Goal: Task Accomplishment & Management: Complete application form

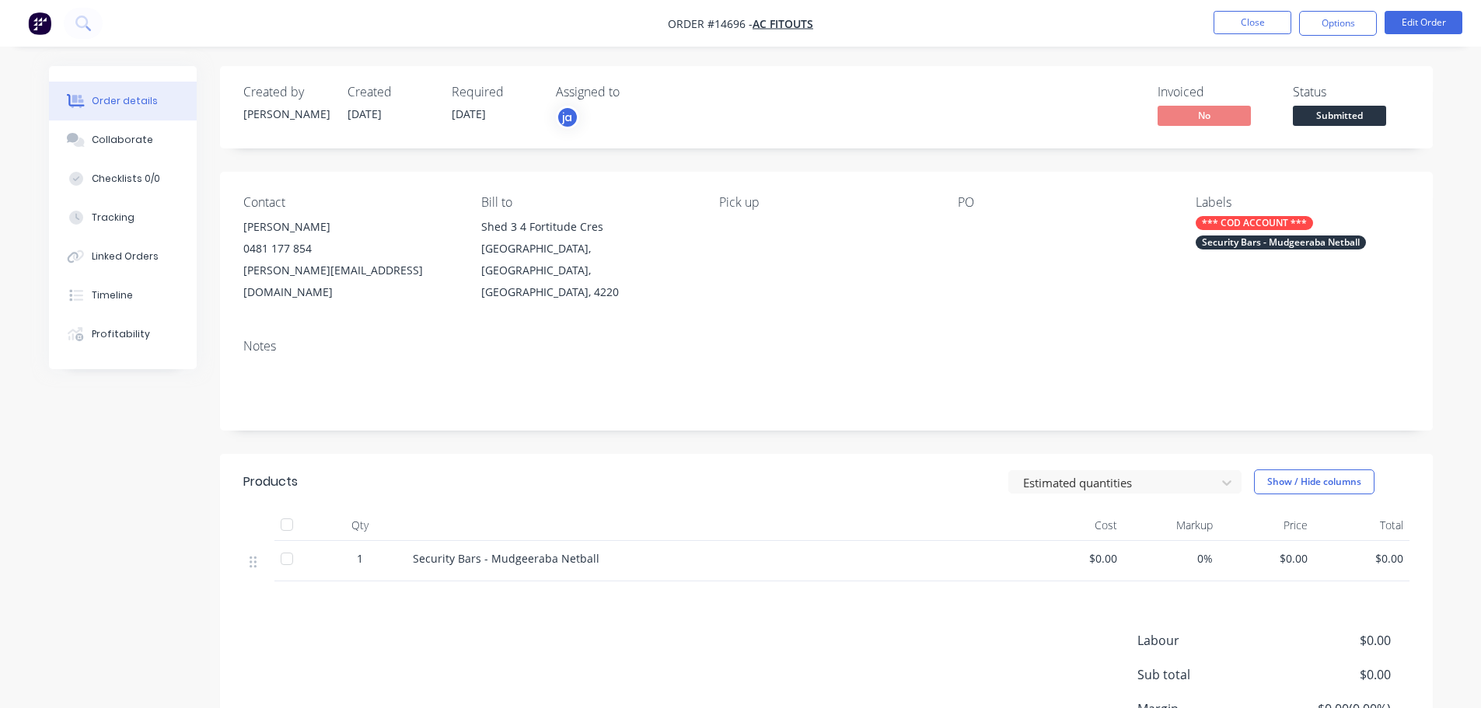
click at [1228, 37] on nav "Order #14696 - AC Fitouts Close Options Edit Order" at bounding box center [740, 23] width 1481 height 47
click at [1280, 15] on button "Close" at bounding box center [1252, 22] width 78 height 23
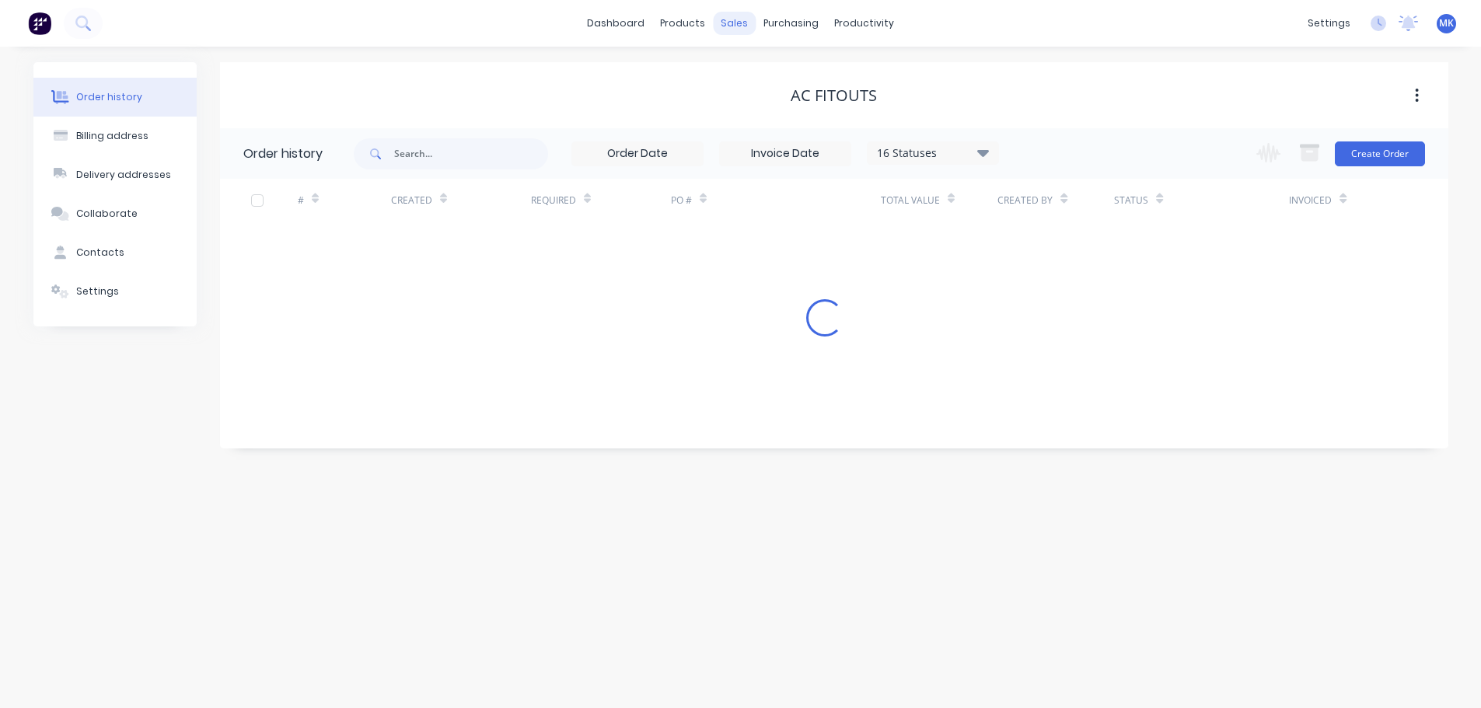
click at [737, 29] on div "sales" at bounding box center [734, 23] width 43 height 23
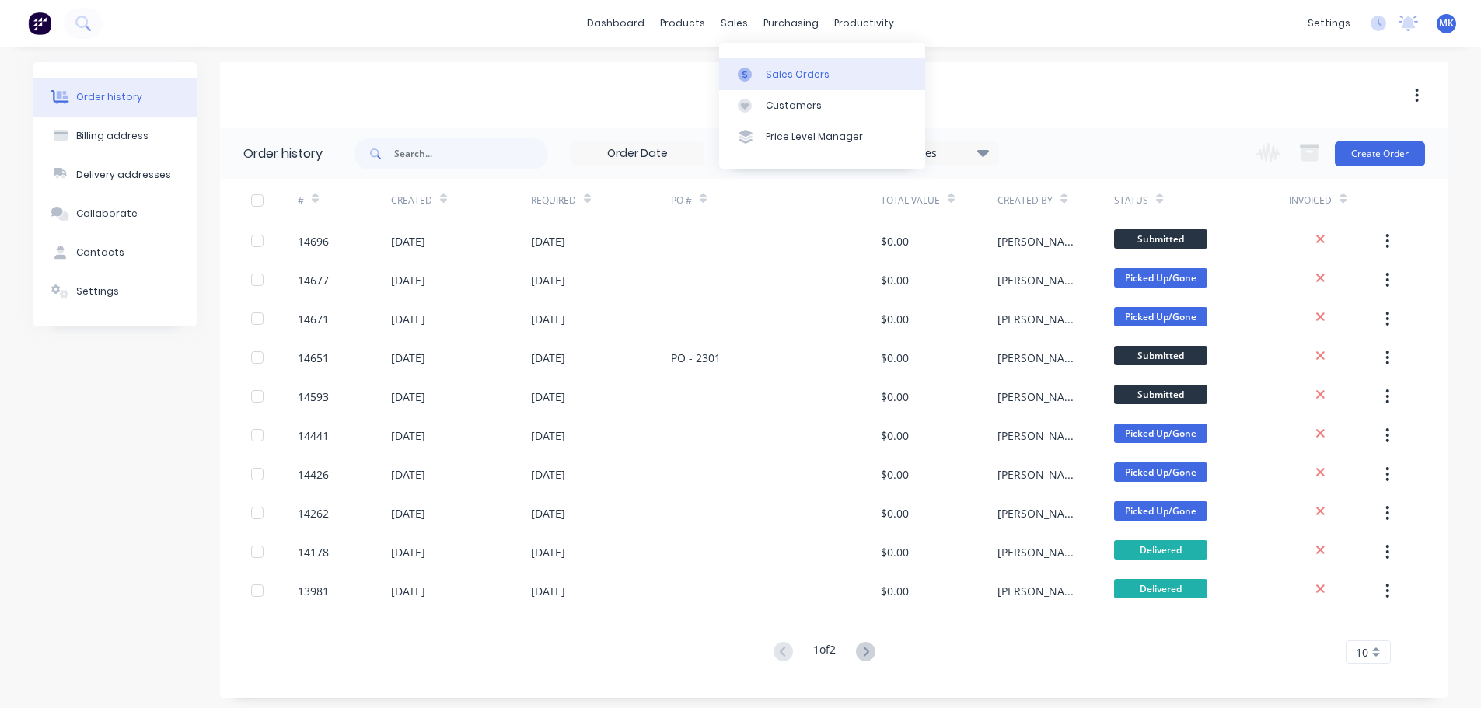
click at [752, 71] on div at bounding box center [749, 75] width 23 height 14
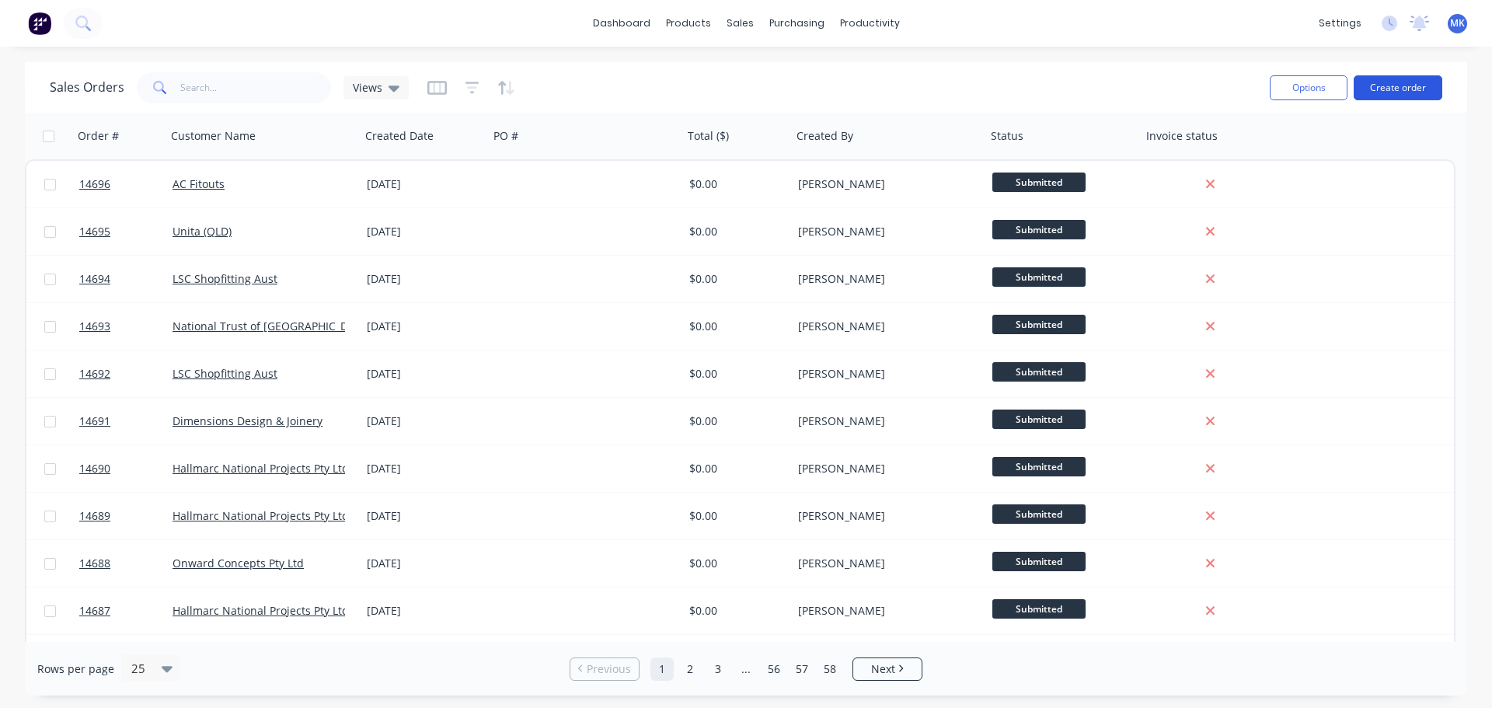
click at [1429, 85] on button "Create order" at bounding box center [1398, 87] width 89 height 25
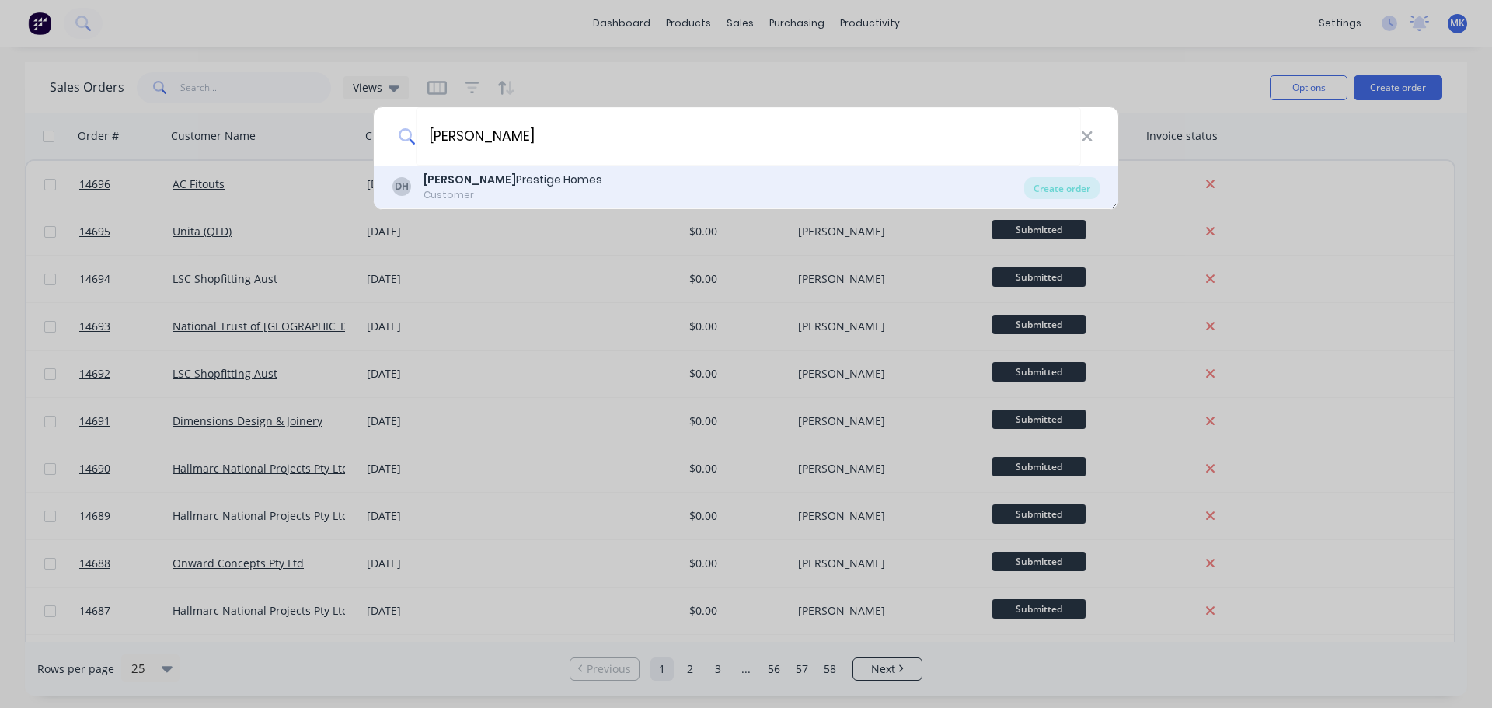
type input "[PERSON_NAME]"
click at [460, 187] on div "[PERSON_NAME] Prestige Homes Customer" at bounding box center [513, 187] width 179 height 30
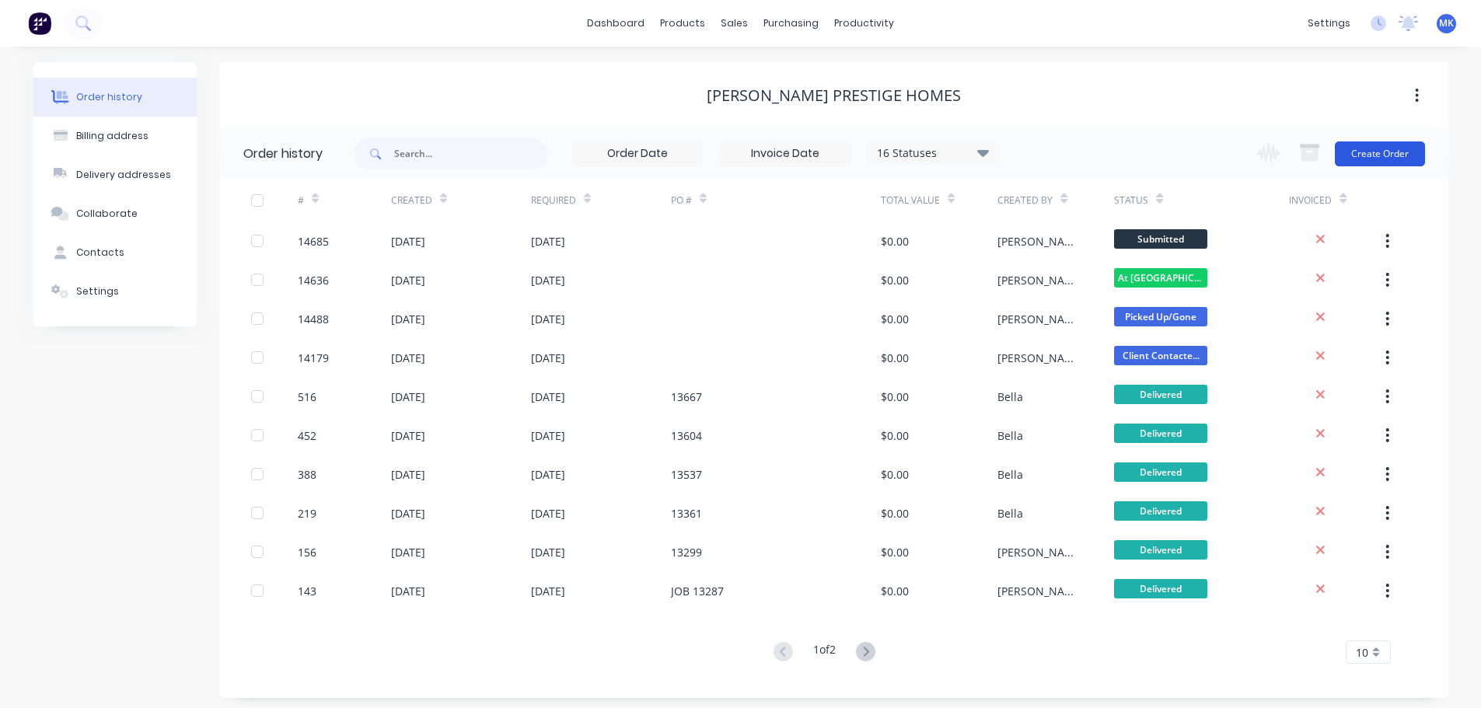
click at [1355, 149] on button "Create Order" at bounding box center [1379, 153] width 90 height 25
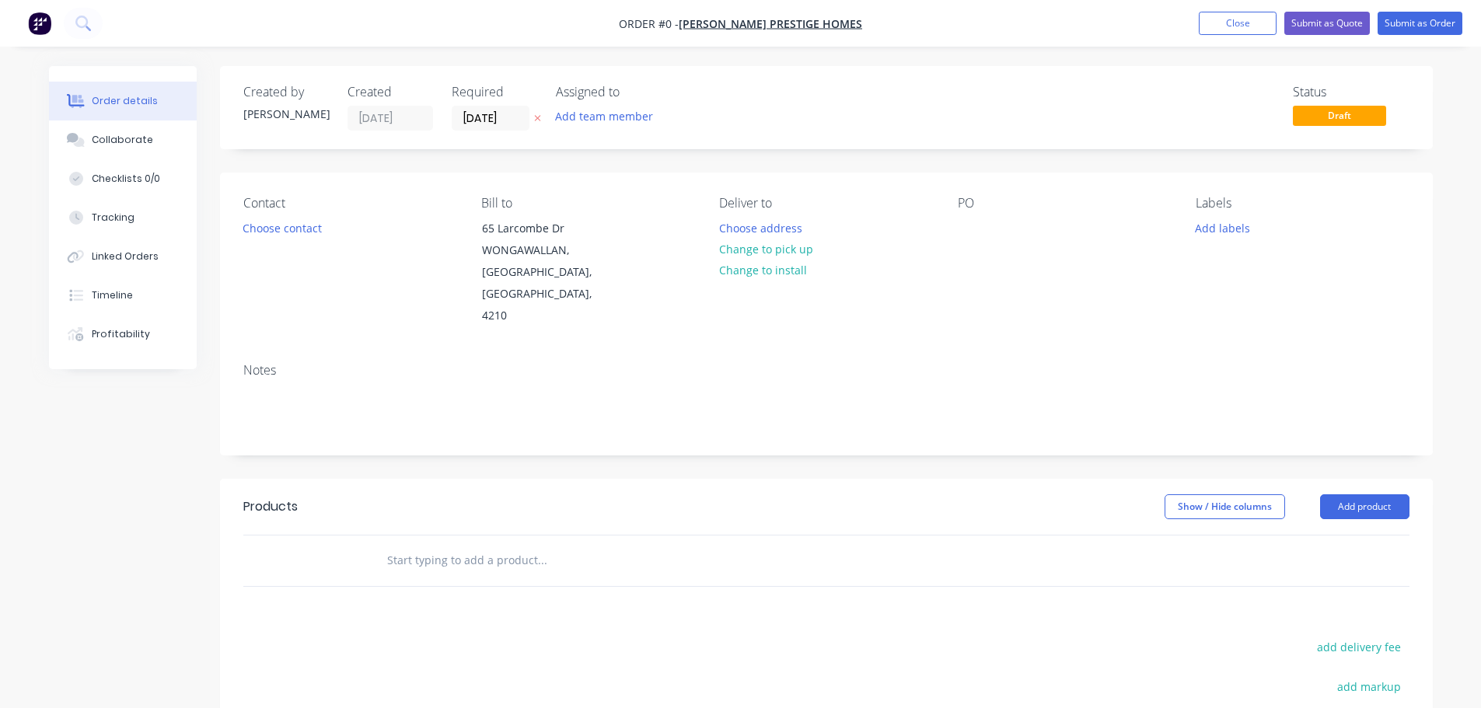
click at [588, 103] on div "Assigned to Add team member" at bounding box center [633, 108] width 155 height 46
click at [593, 120] on button "Add team member" at bounding box center [603, 116] width 114 height 21
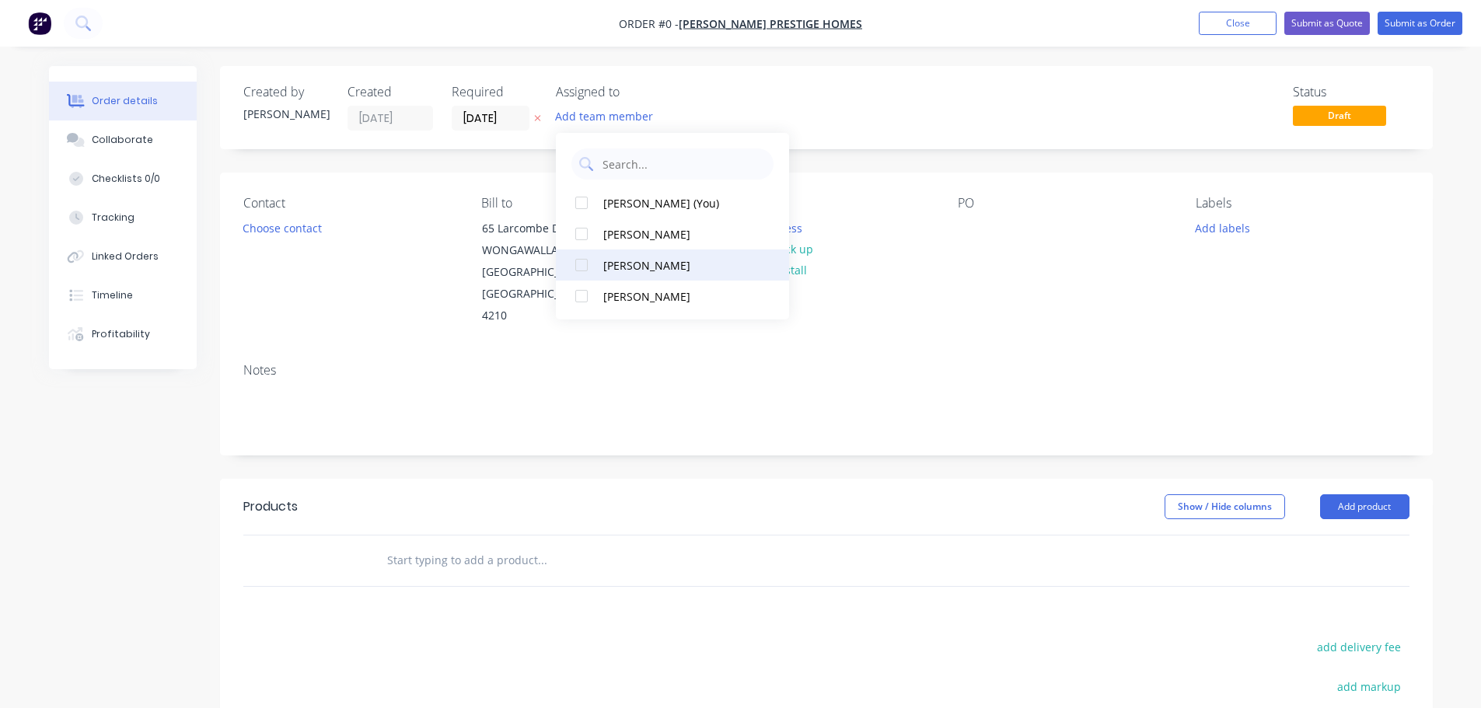
click at [629, 271] on div "[PERSON_NAME]" at bounding box center [680, 265] width 155 height 16
click at [302, 232] on div "Order details Collaborate Checklists 0/0 Tracking Linked Orders Timeline Profit…" at bounding box center [740, 524] width 1415 height 917
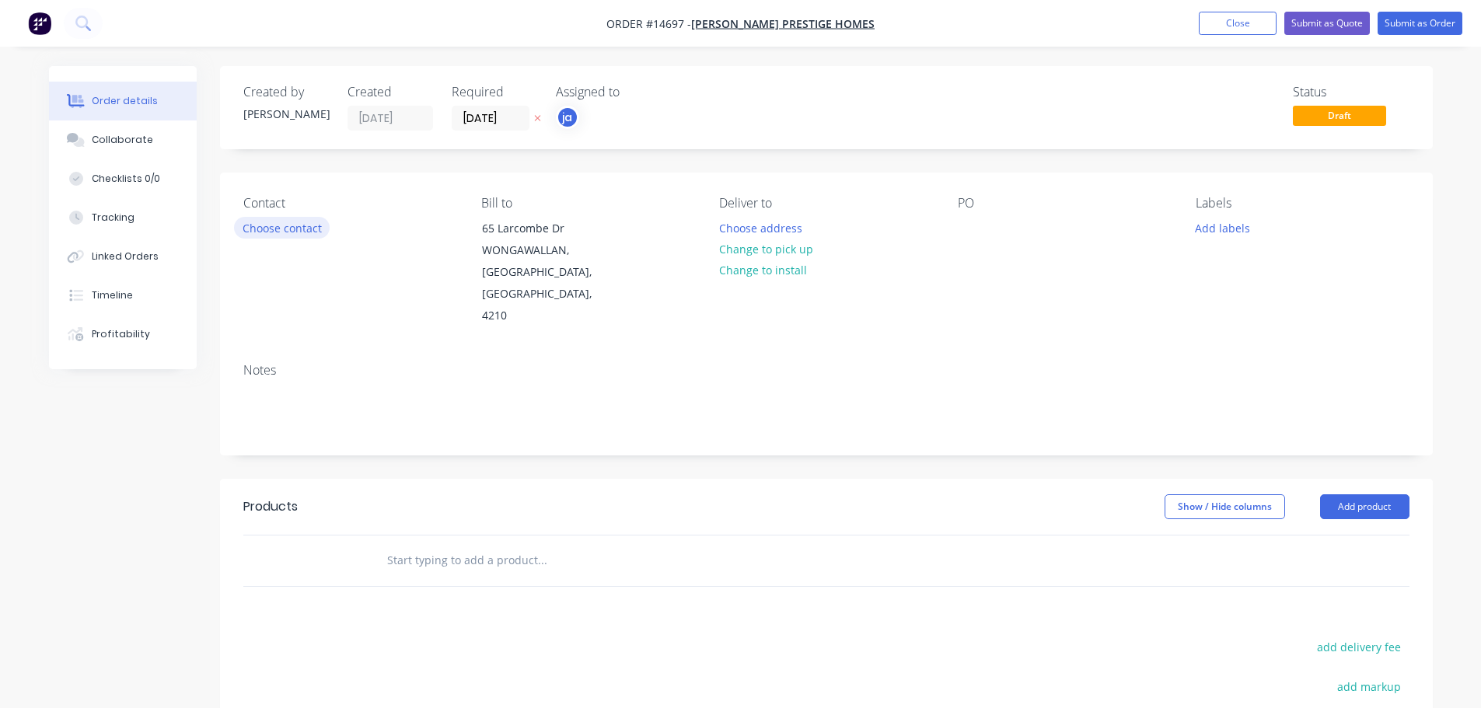
click at [302, 232] on button "Choose contact" at bounding box center [282, 227] width 96 height 21
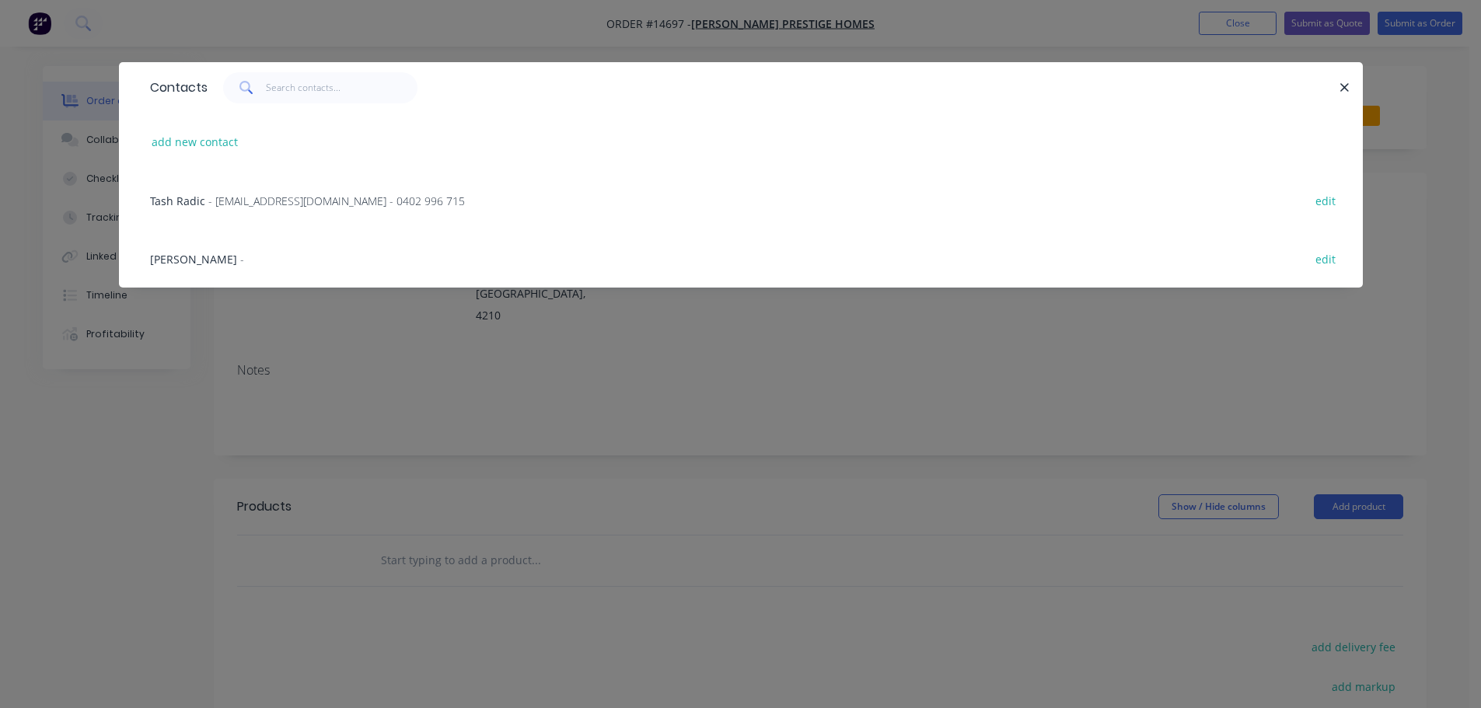
click at [232, 258] on div "[PERSON_NAME] - edit" at bounding box center [740, 258] width 1197 height 58
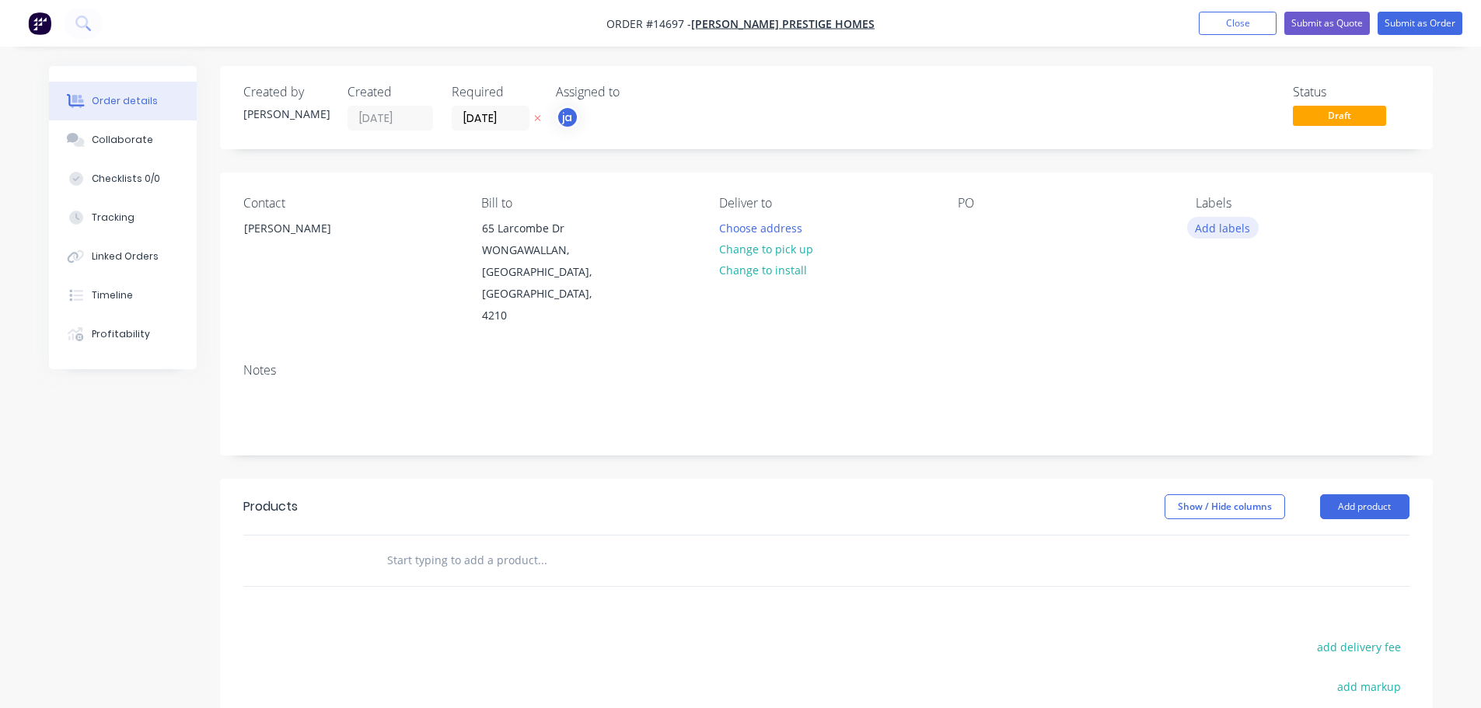
click at [1214, 233] on button "Add labels" at bounding box center [1223, 227] width 72 height 21
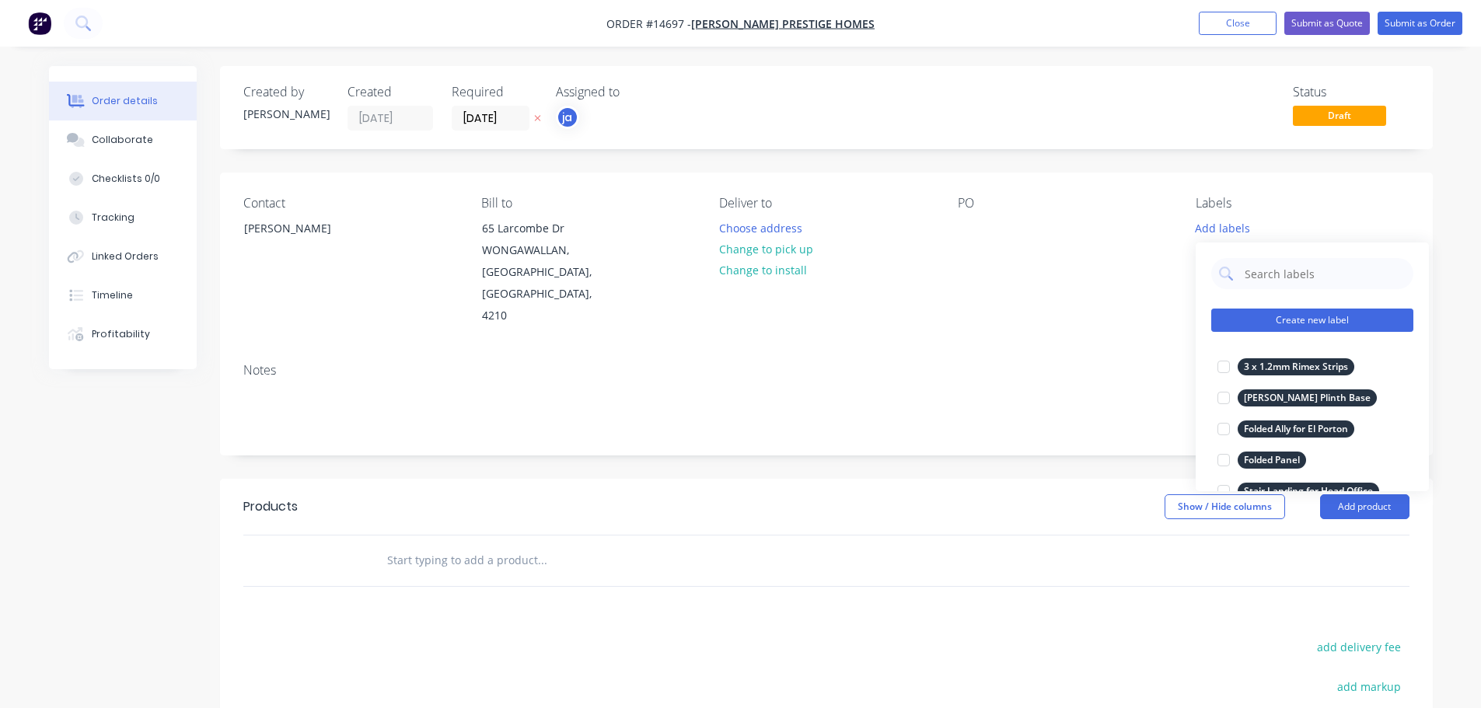
click at [1359, 315] on button "Create new label" at bounding box center [1312, 320] width 202 height 23
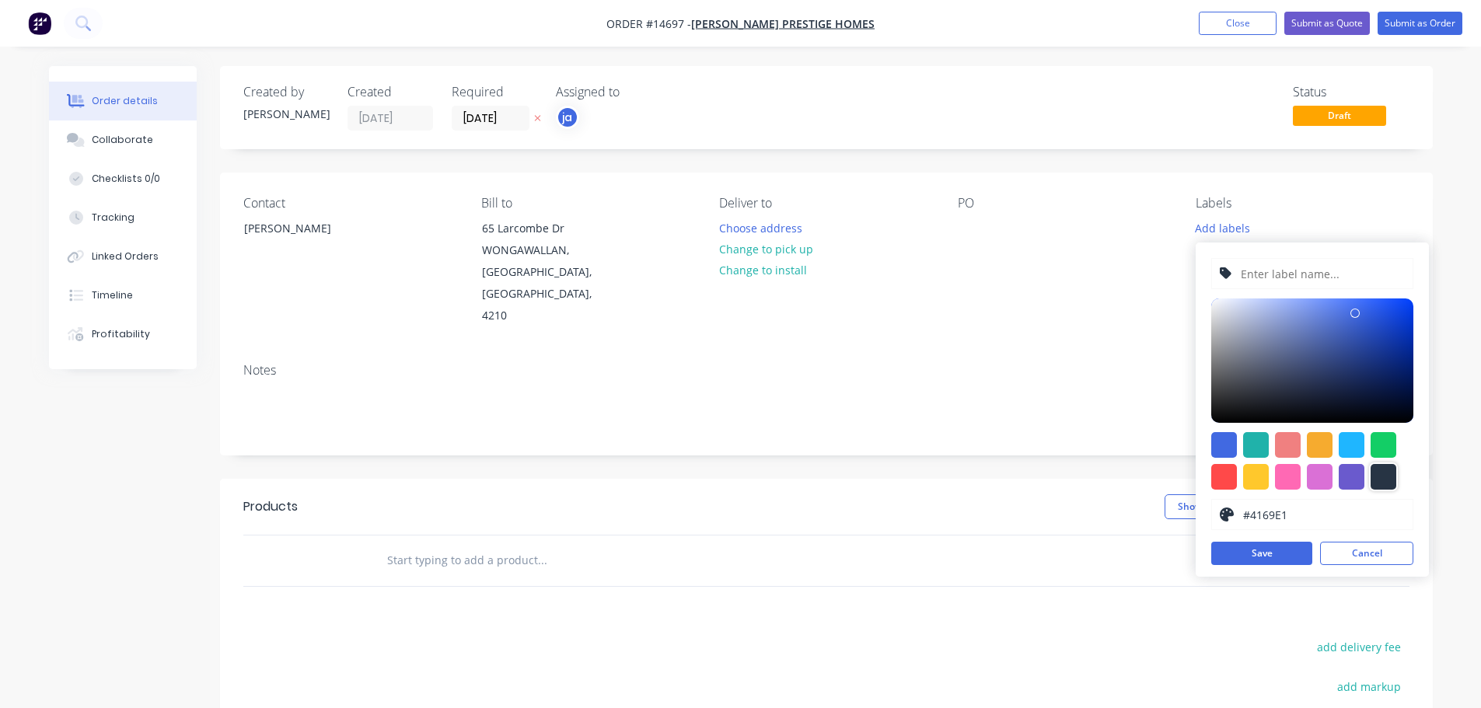
click at [1384, 475] on div at bounding box center [1383, 477] width 26 height 26
type input "#273444"
click at [1281, 279] on input "text" at bounding box center [1322, 274] width 166 height 30
paste input "Laundry Stairs - Radics Home"
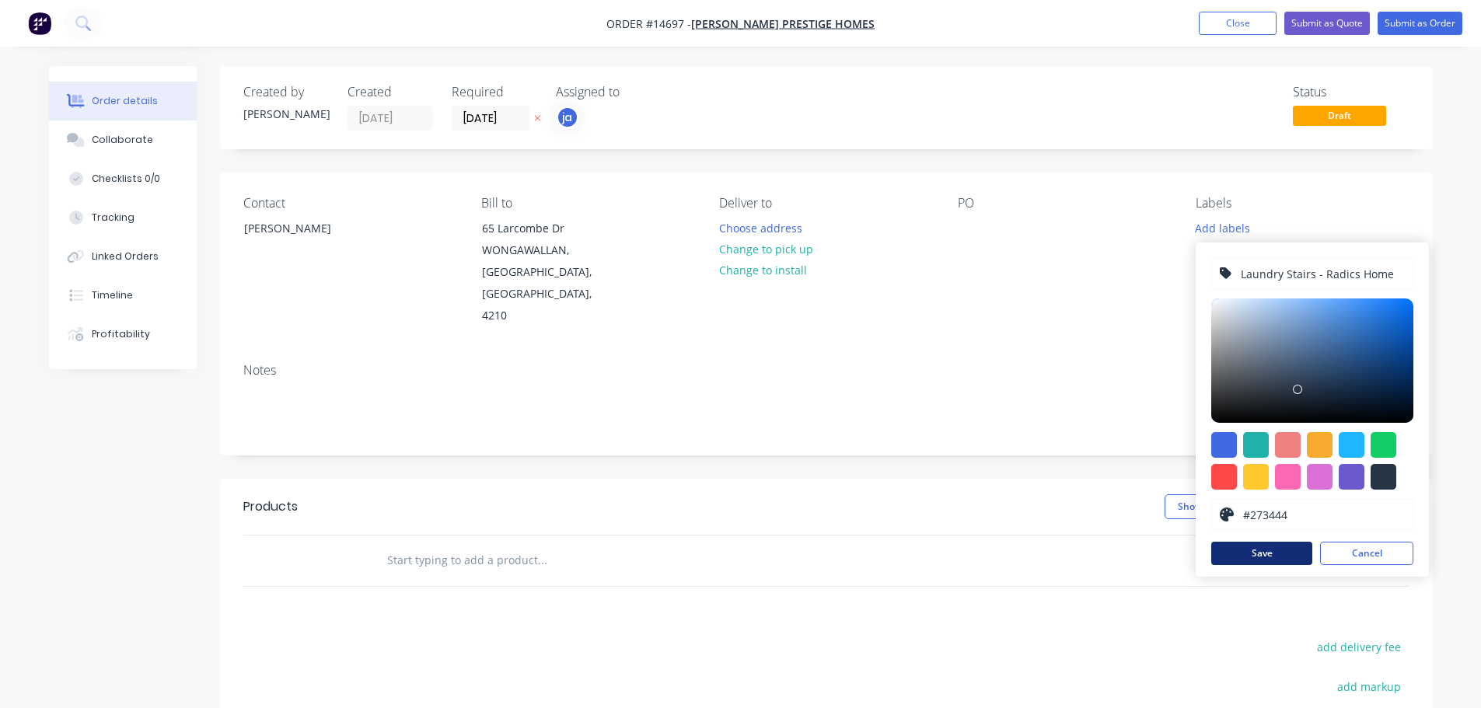
type input "Laundry Stairs - Radics Home"
click at [1248, 547] on button "Save" at bounding box center [1261, 553] width 101 height 23
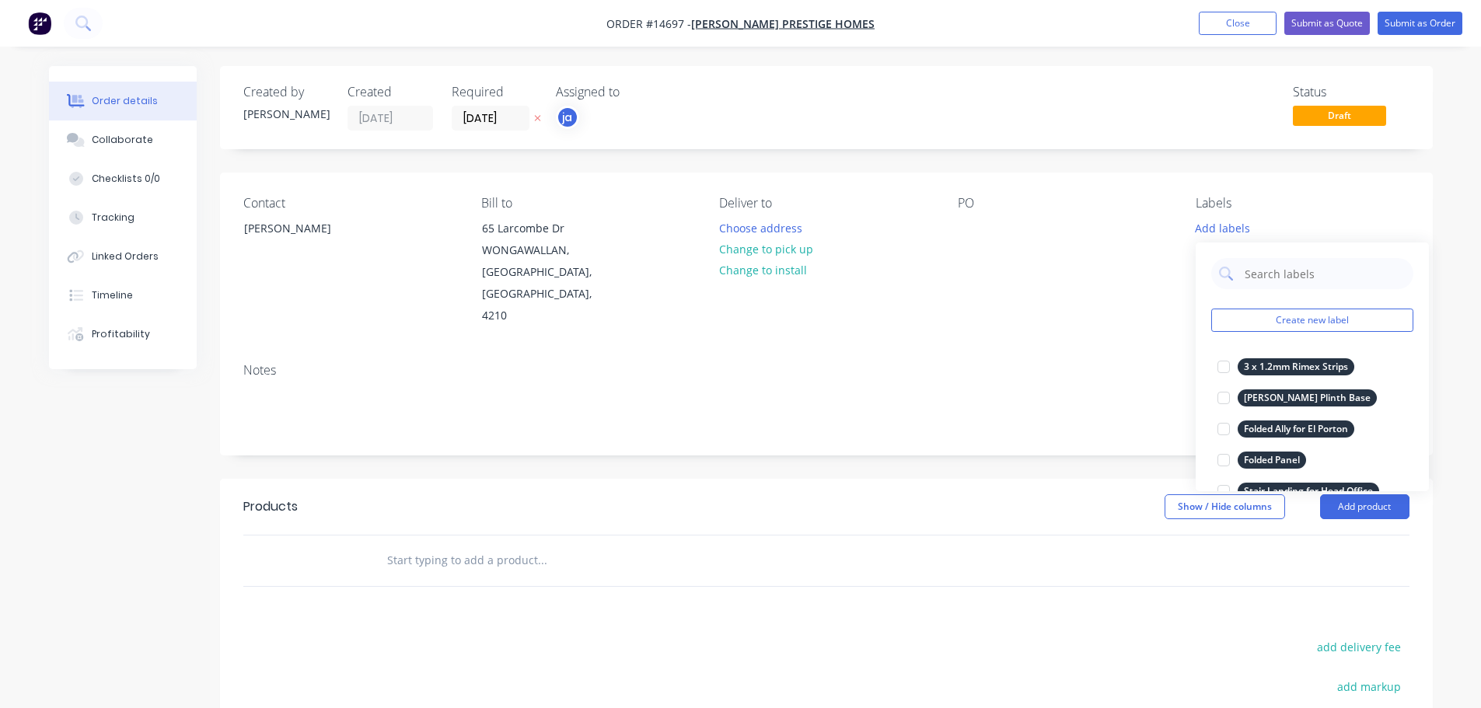
click at [432, 545] on input "text" at bounding box center [541, 560] width 311 height 31
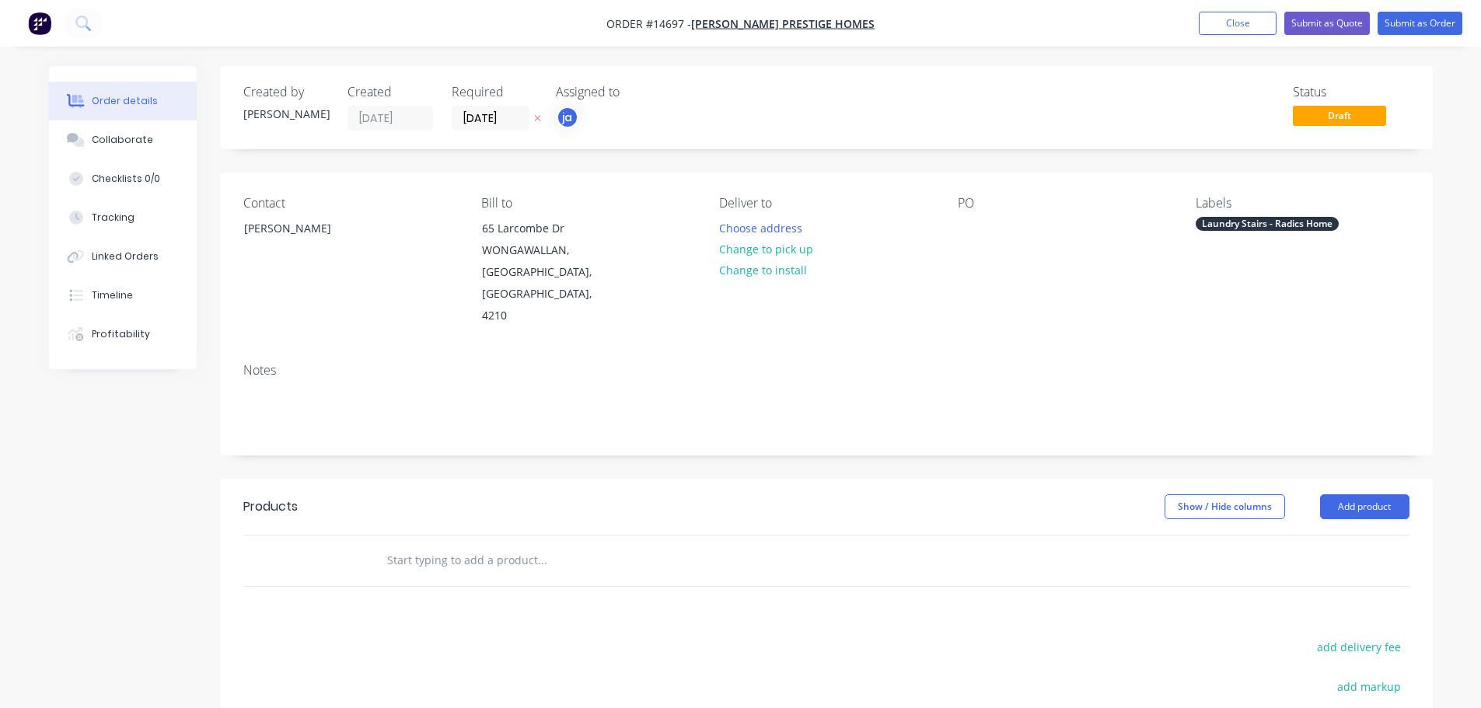
paste input "Laundry Stairs - Radics Home"
type input "Laundry Stairs - Radics Home"
click at [452, 595] on button "Add Laundry Stairs - Radics Home to order" at bounding box center [625, 620] width 466 height 50
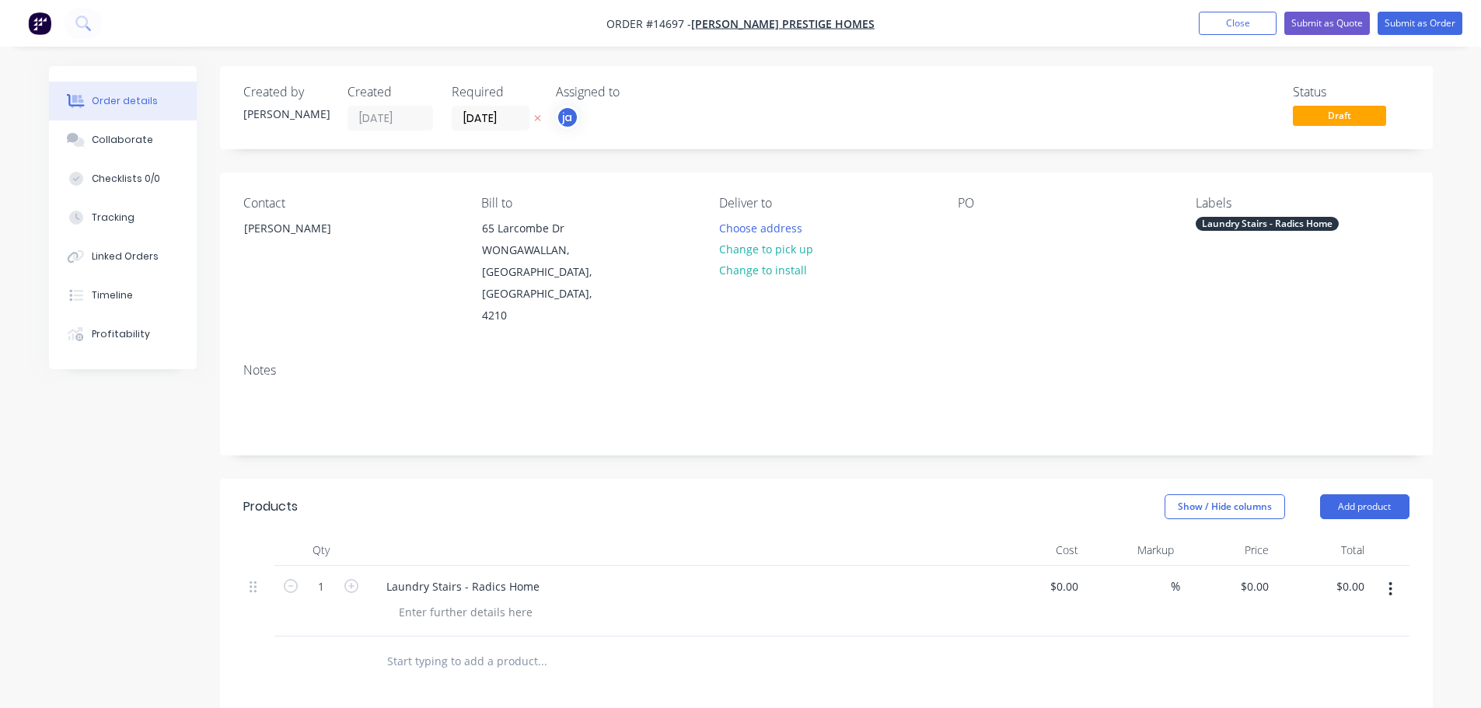
click at [1435, 8] on nav "Order #14697 - [PERSON_NAME] Prestige Homes Add product Close Submit as Quote S…" at bounding box center [740, 23] width 1481 height 47
click at [1427, 16] on button "Submit as Order" at bounding box center [1419, 23] width 85 height 23
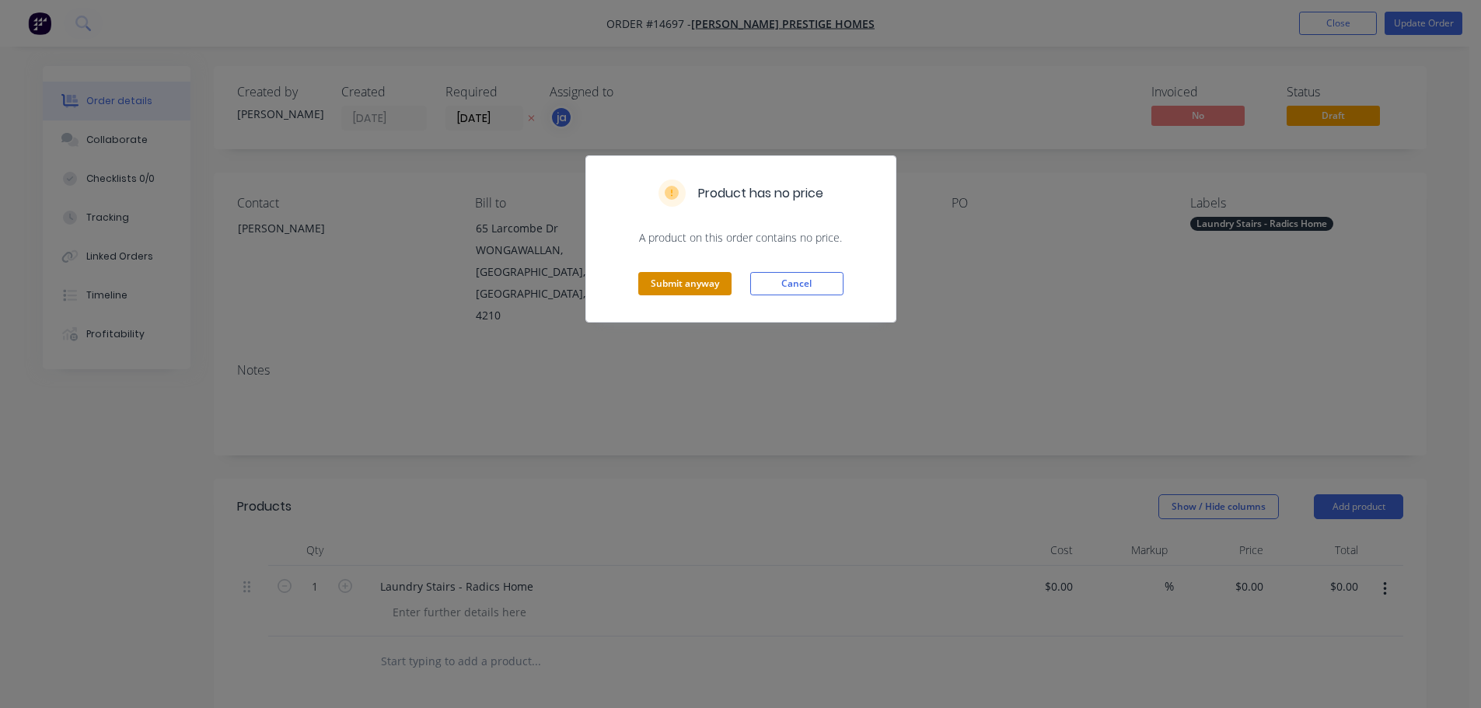
click at [699, 286] on button "Submit anyway" at bounding box center [684, 283] width 93 height 23
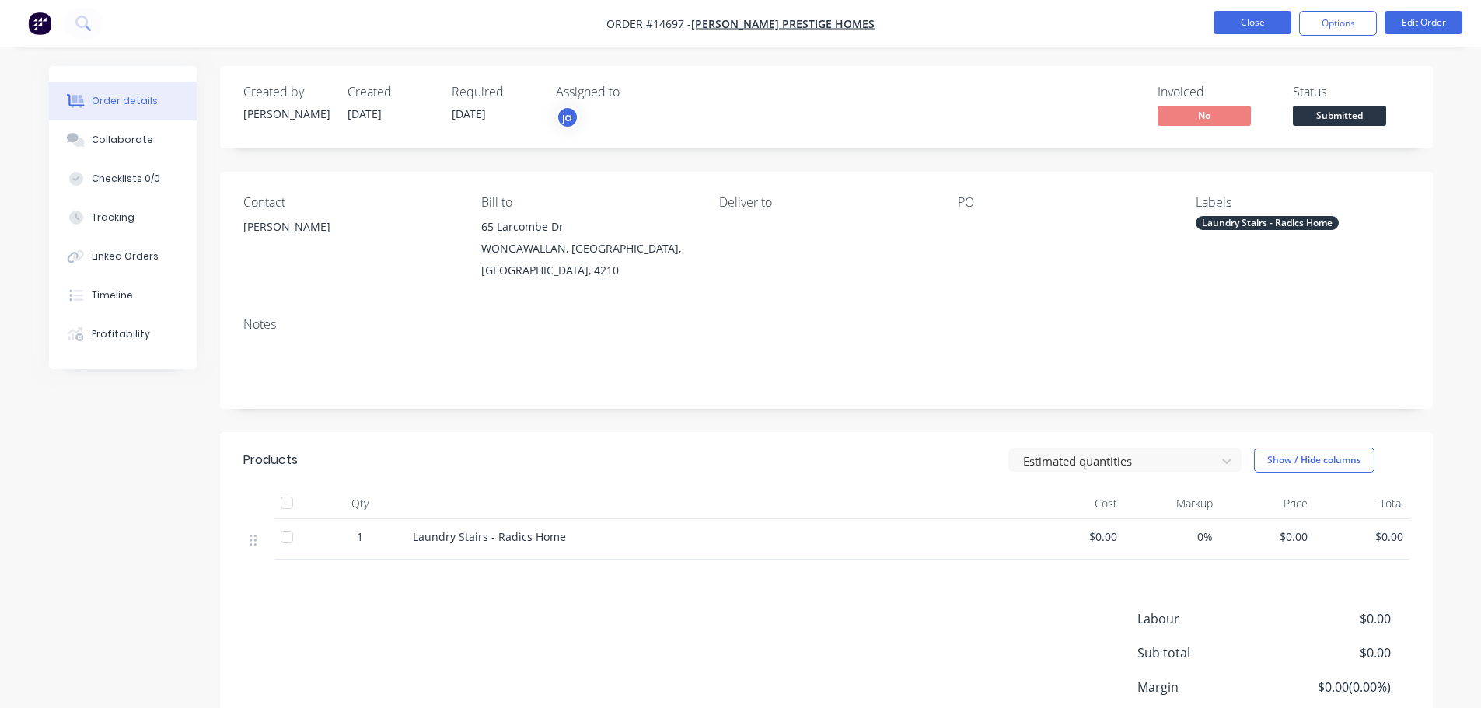
click at [1227, 12] on button "Close" at bounding box center [1252, 22] width 78 height 23
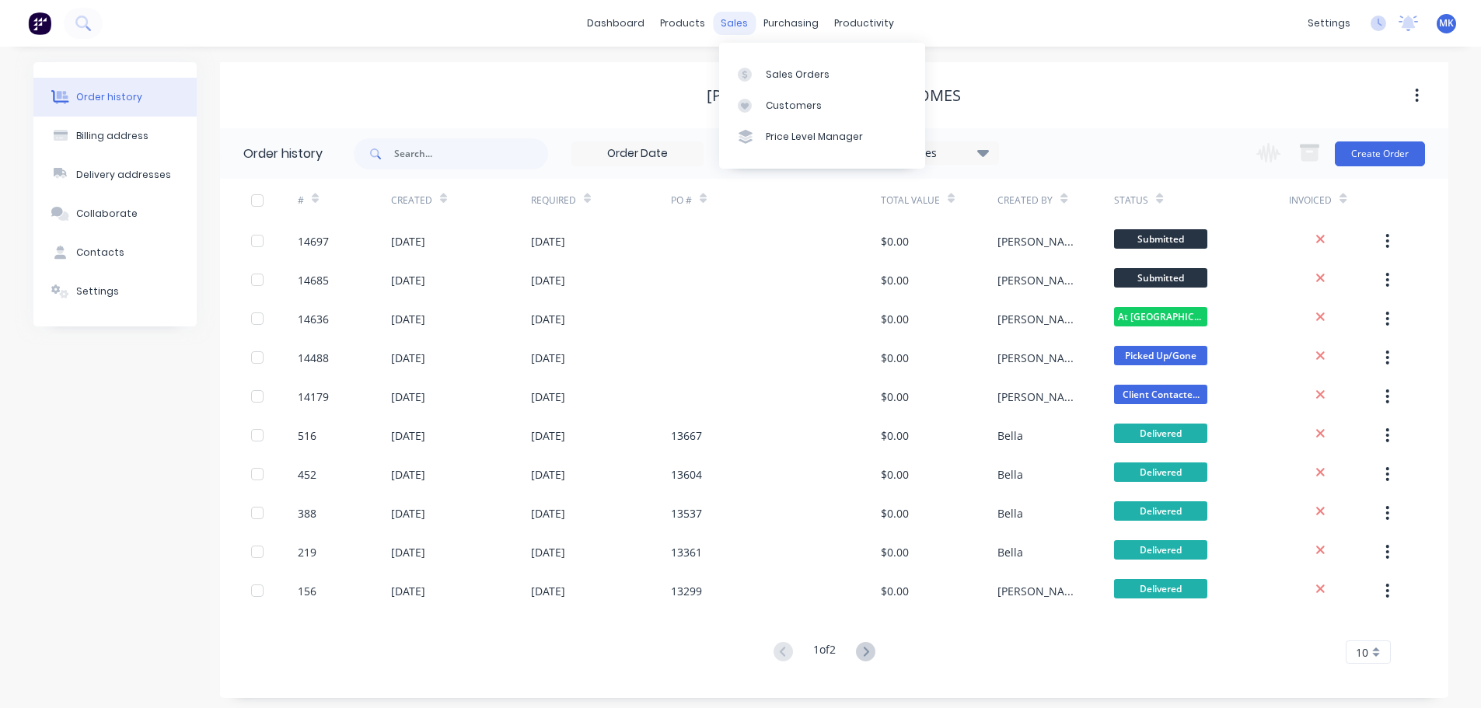
click at [732, 32] on div "sales" at bounding box center [734, 23] width 43 height 23
click at [755, 73] on div at bounding box center [749, 75] width 23 height 14
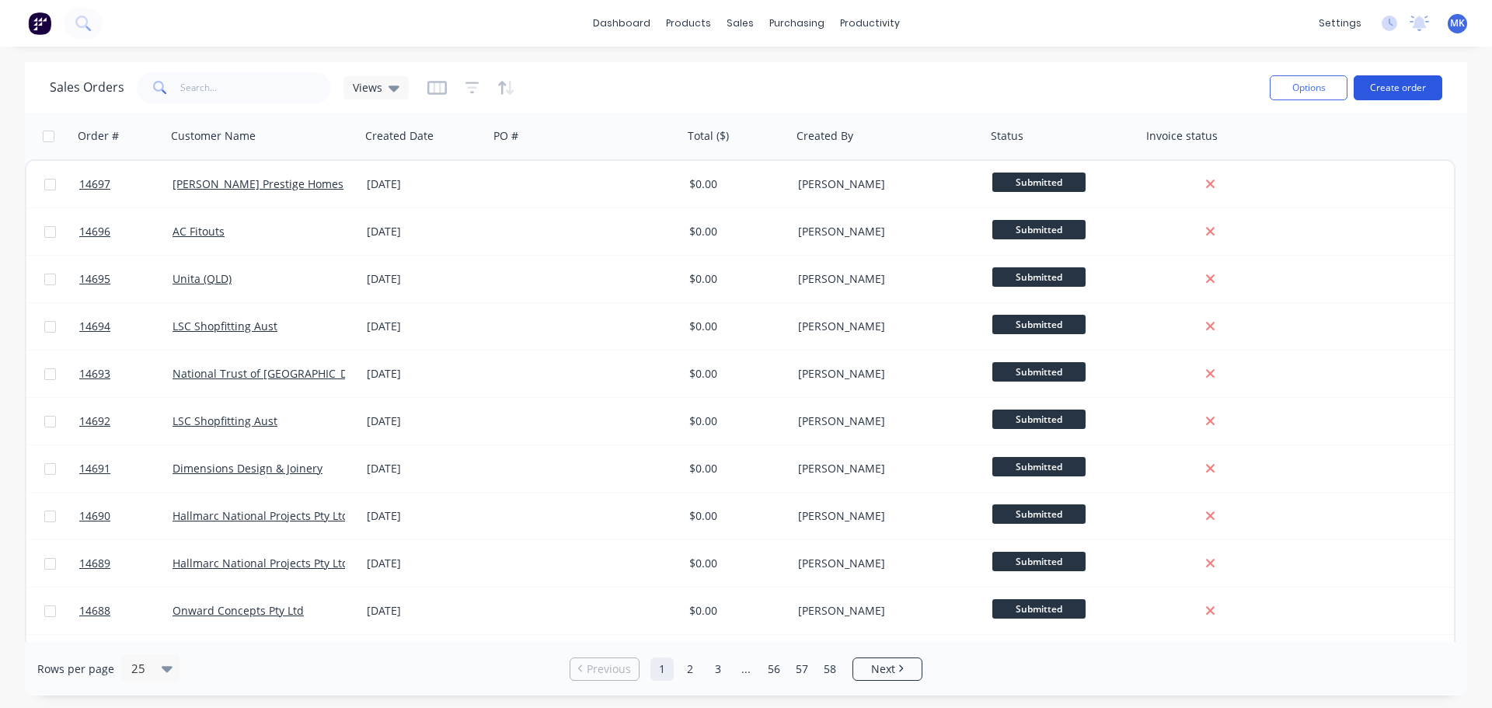
click at [1383, 90] on button "Create order" at bounding box center [1398, 87] width 89 height 25
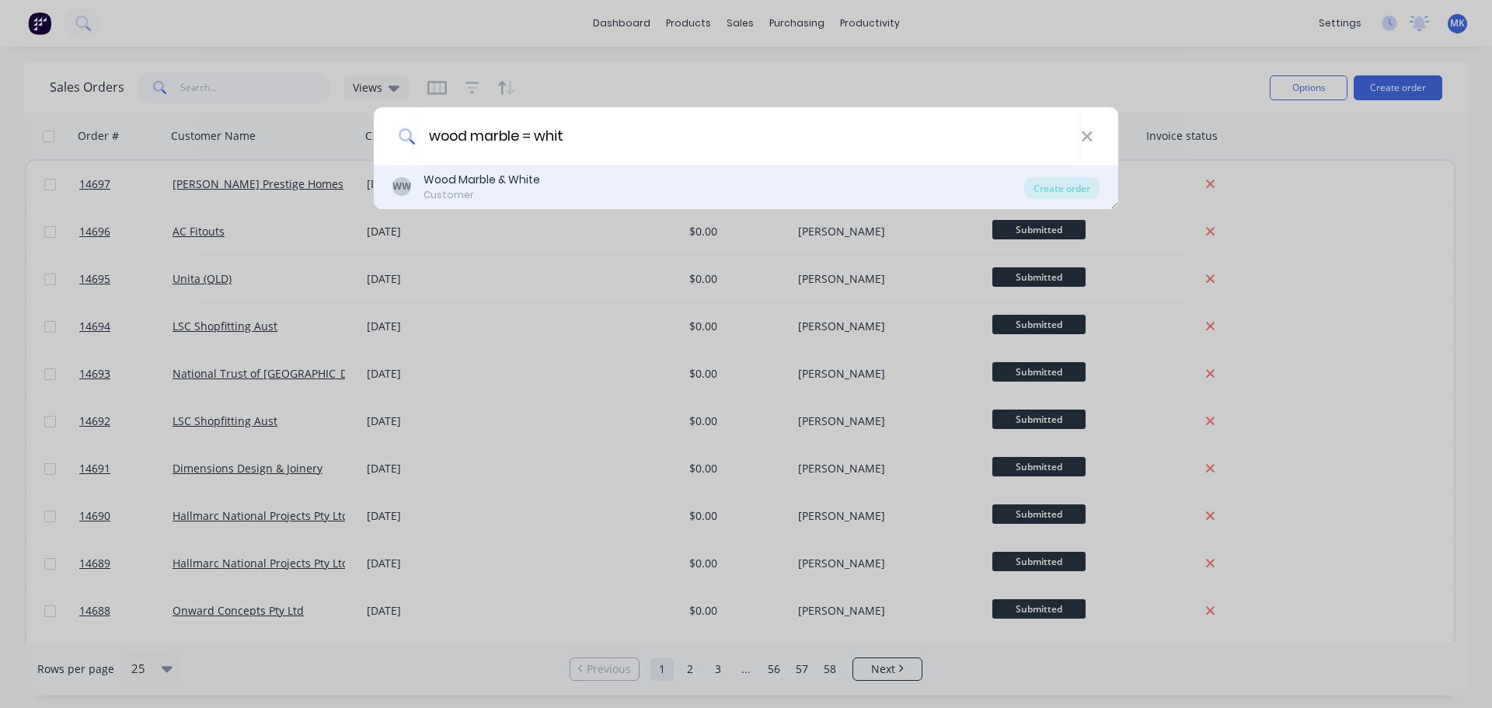
type input "wood marble = whit"
click at [539, 172] on div "Wood Marble & White" at bounding box center [482, 180] width 117 height 16
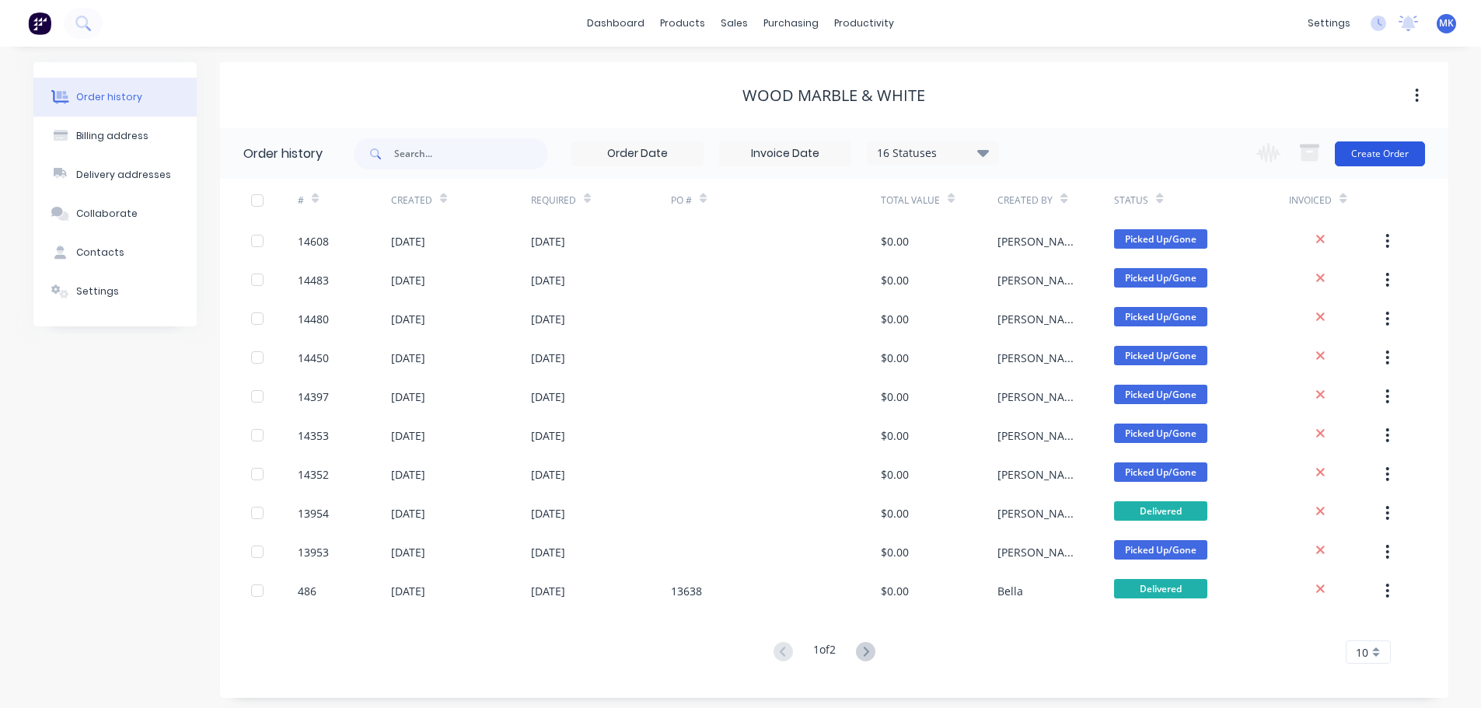
click at [1376, 142] on button "Create Order" at bounding box center [1379, 153] width 90 height 25
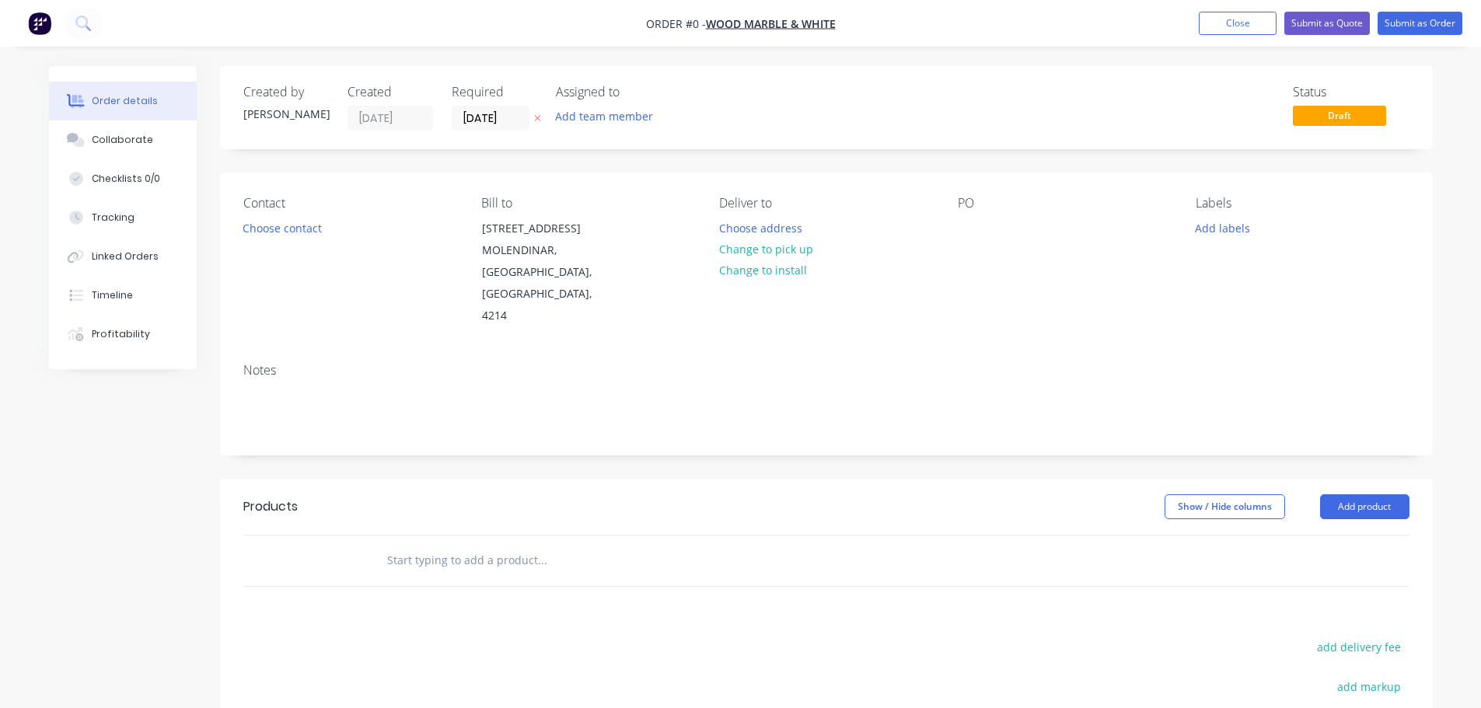
click at [630, 116] on button "Add team member" at bounding box center [603, 116] width 114 height 21
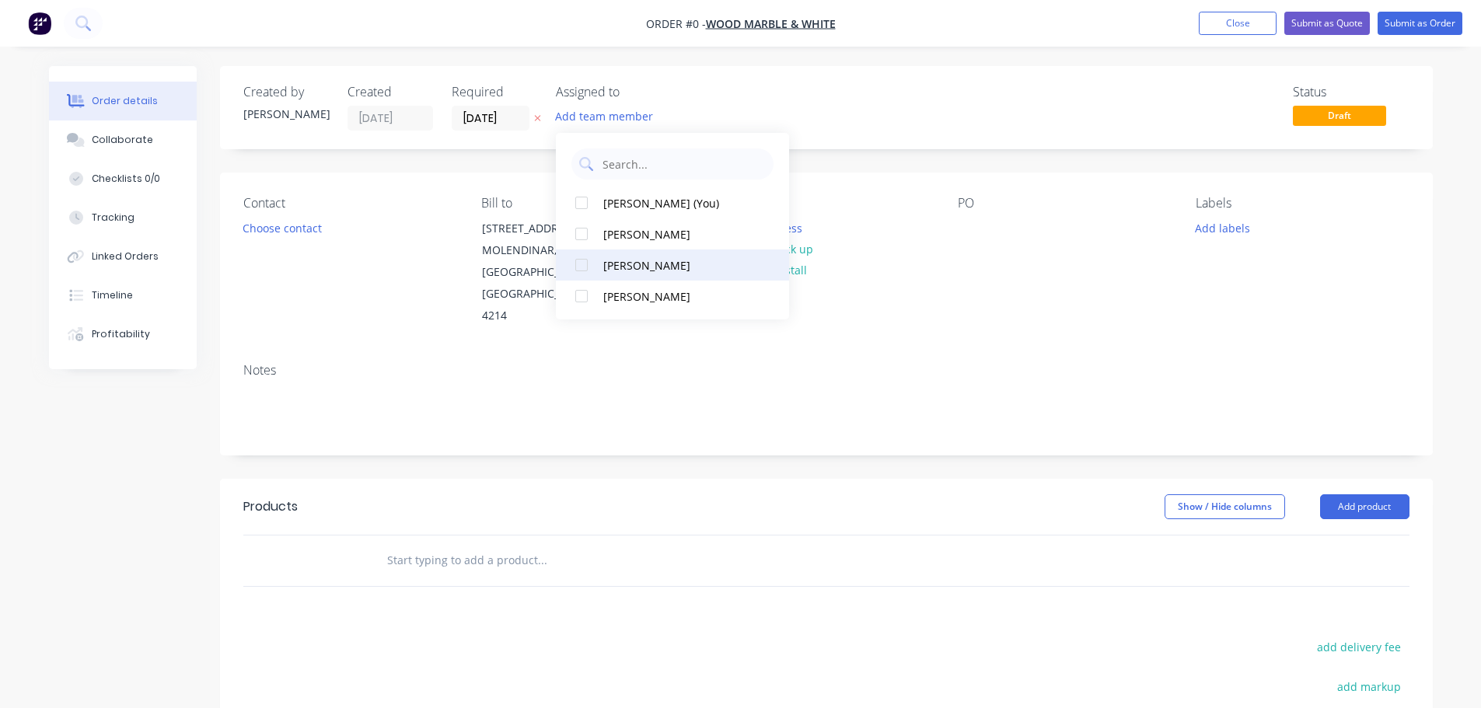
click at [623, 257] on div "[PERSON_NAME]" at bounding box center [680, 265] width 155 height 16
click at [305, 235] on div "Order details Collaborate Checklists 0/0 Tracking Linked Orders Timeline Profit…" at bounding box center [740, 524] width 1415 height 917
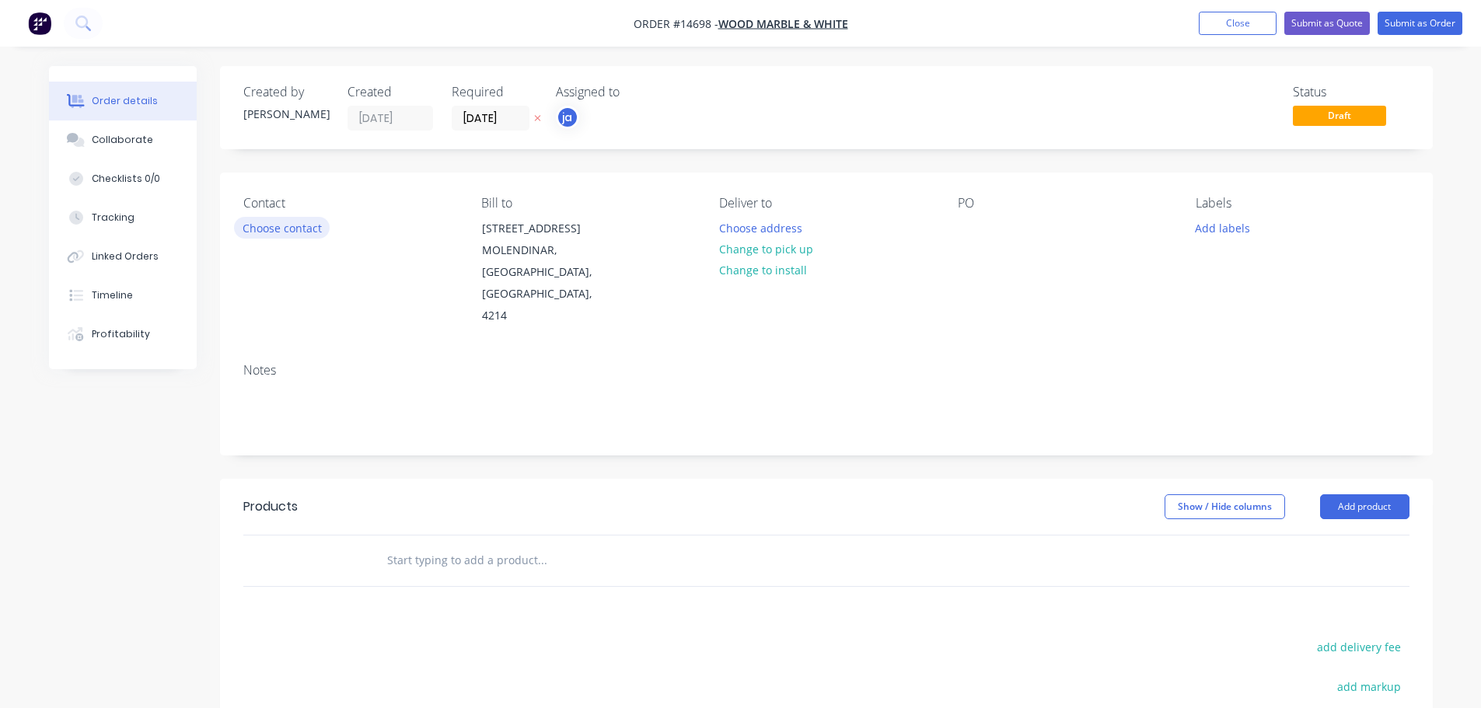
click at [293, 222] on button "Choose contact" at bounding box center [282, 227] width 96 height 21
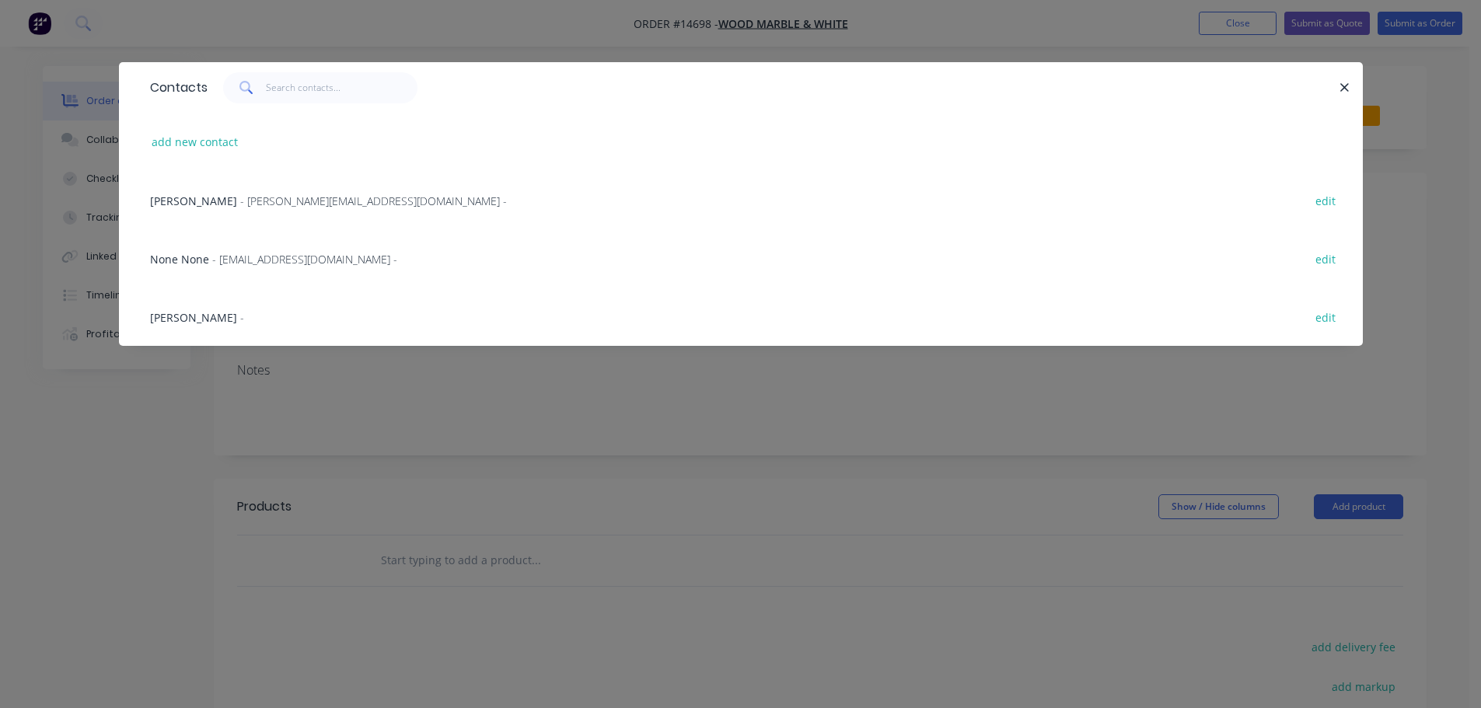
click at [256, 194] on span "- [PERSON_NAME][EMAIL_ADDRESS][DOMAIN_NAME] -" at bounding box center [373, 201] width 267 height 15
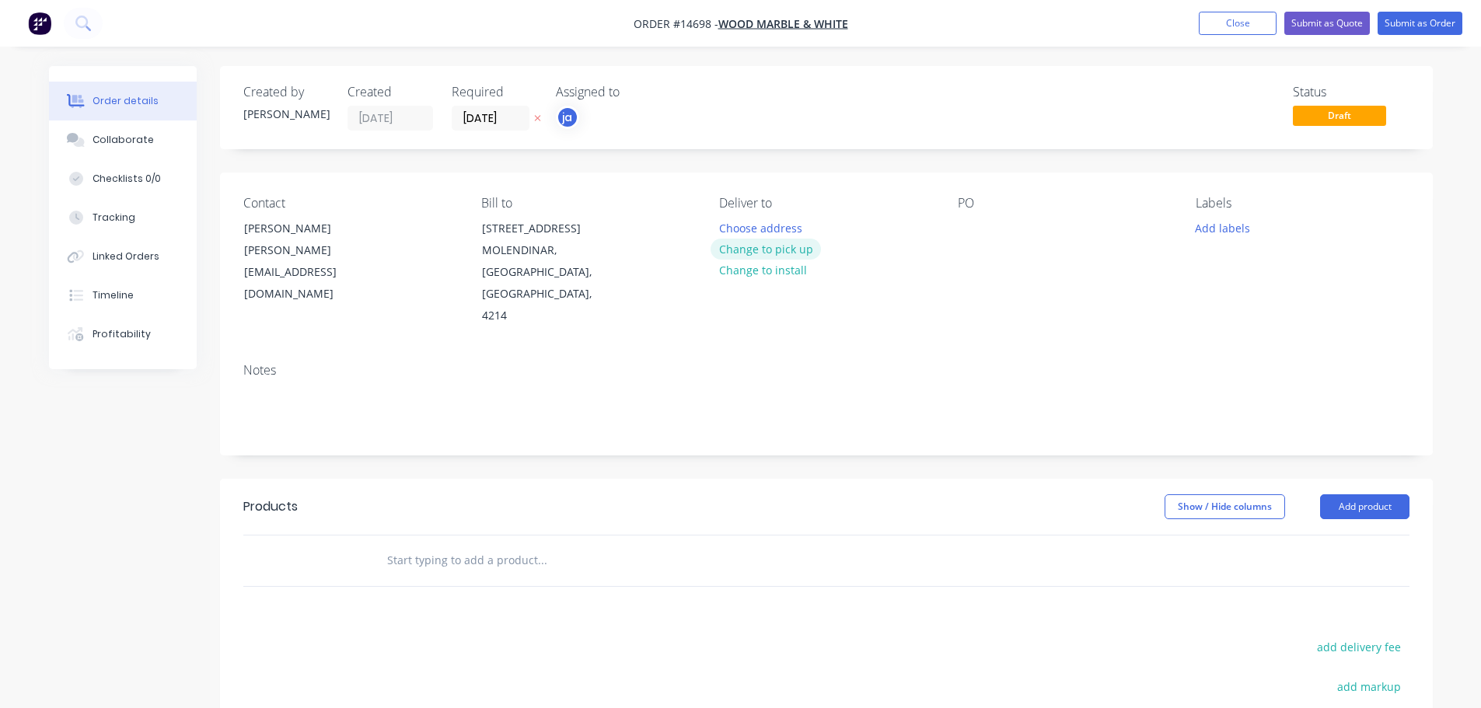
click at [783, 248] on button "Change to pick up" at bounding box center [765, 249] width 110 height 21
click at [1212, 232] on button "Add labels" at bounding box center [1223, 227] width 72 height 21
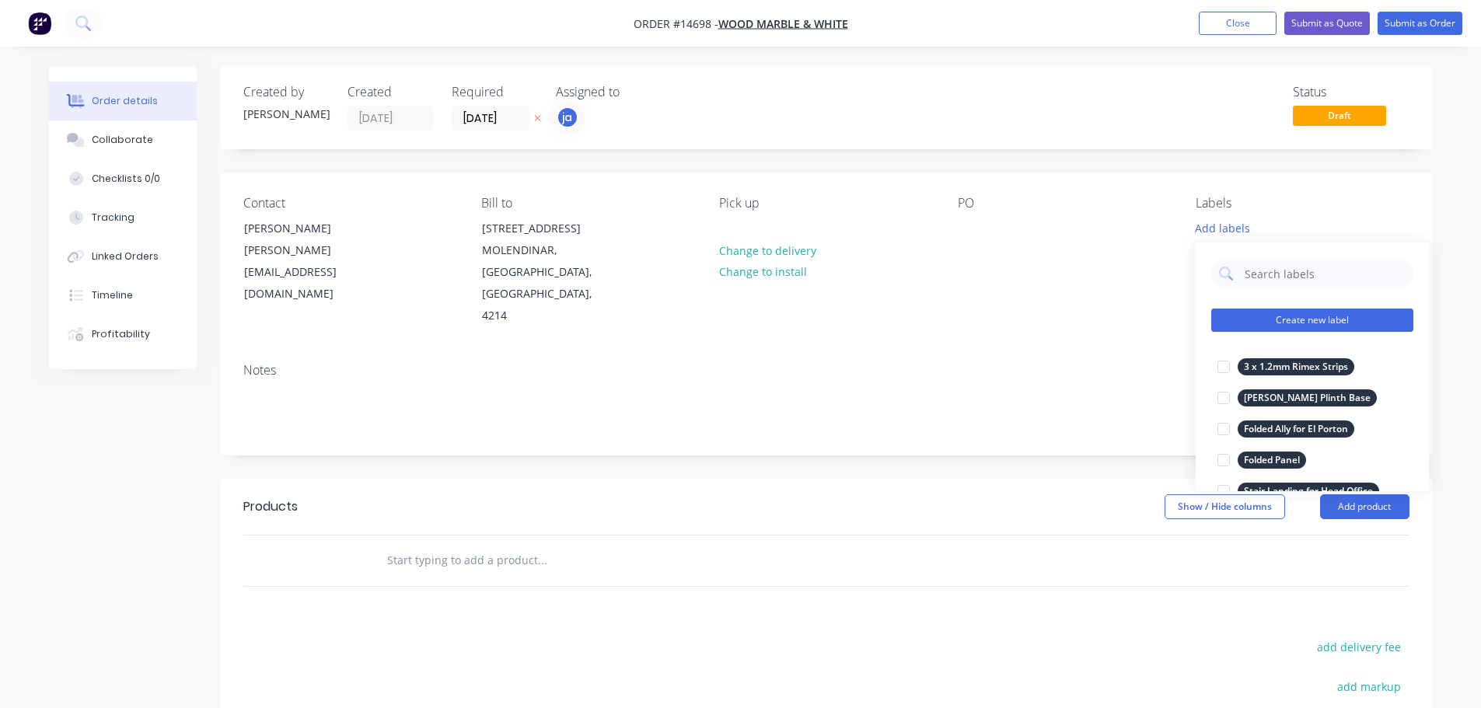
click at [1326, 315] on button "Create new label" at bounding box center [1312, 320] width 202 height 23
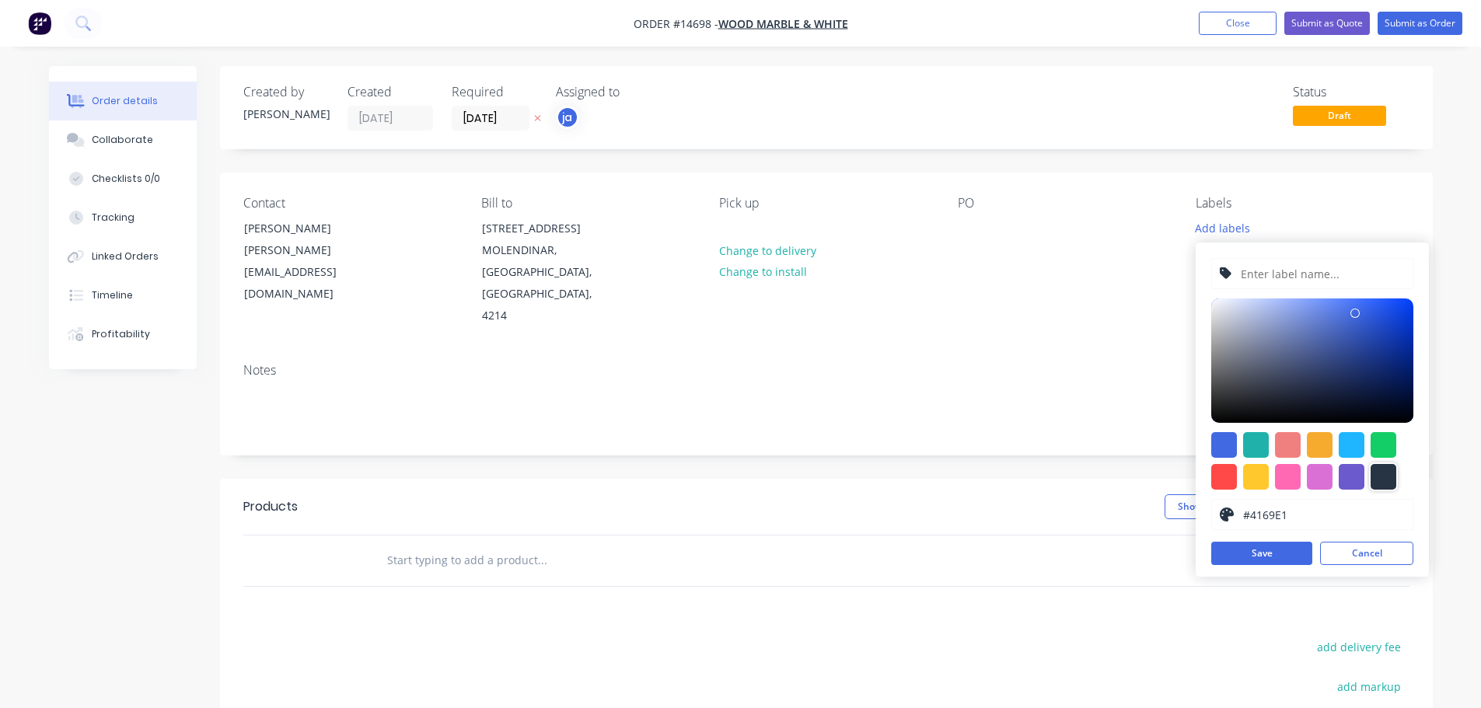
drag, startPoint x: 1390, startPoint y: 469, endPoint x: 1342, endPoint y: 399, distance: 84.5
click at [1390, 468] on div at bounding box center [1383, 477] width 26 height 26
type input "#6498D9"
click at [1320, 317] on div at bounding box center [1312, 360] width 202 height 124
click at [1305, 277] on input "text" at bounding box center [1322, 274] width 166 height 30
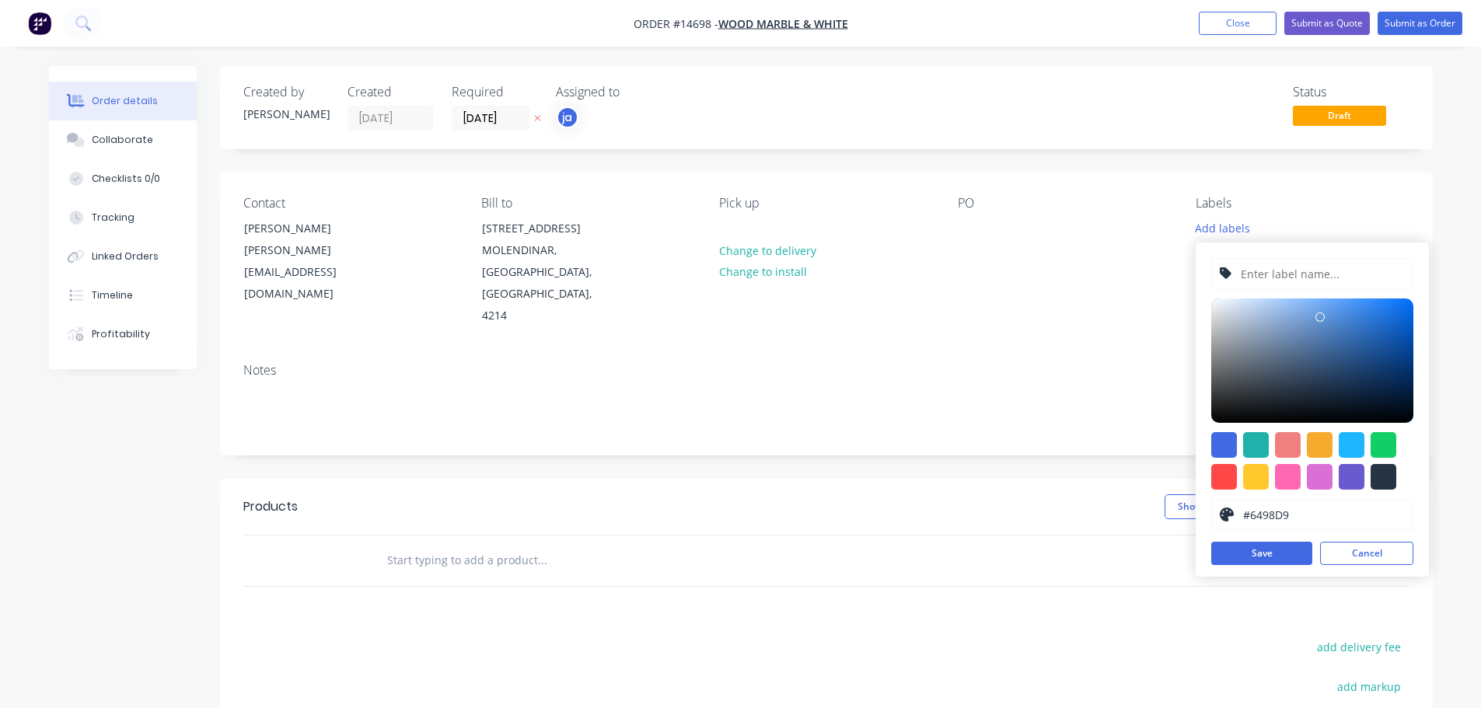
paste input "Perferated Mesh x 8"
type input "Perferated Mesh x 8"
click at [1378, 477] on div at bounding box center [1383, 477] width 26 height 26
type input "#273444"
click at [1231, 562] on button "Save" at bounding box center [1261, 553] width 101 height 23
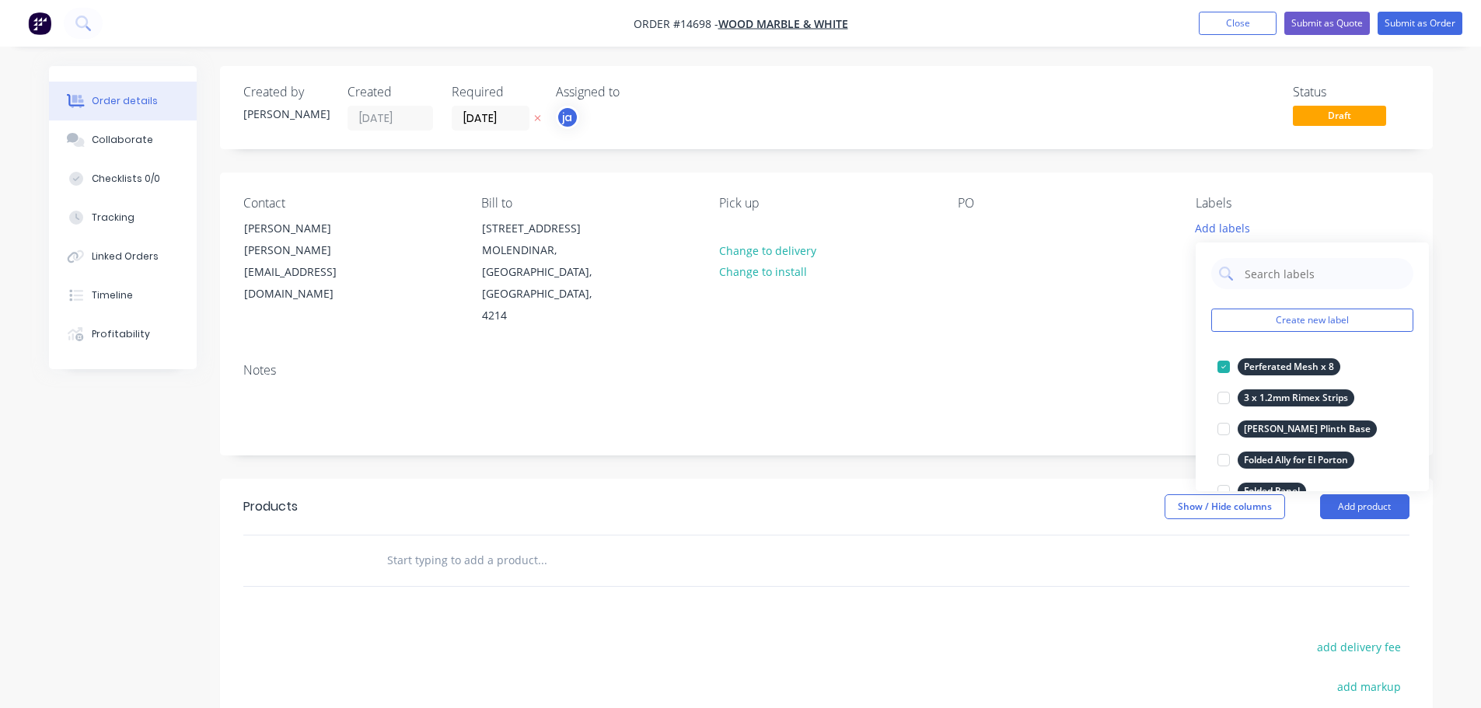
drag, startPoint x: 807, startPoint y: 473, endPoint x: 763, endPoint y: 490, distance: 46.8
click at [803, 494] on div "Show / Hide columns Add product" at bounding box center [949, 506] width 918 height 25
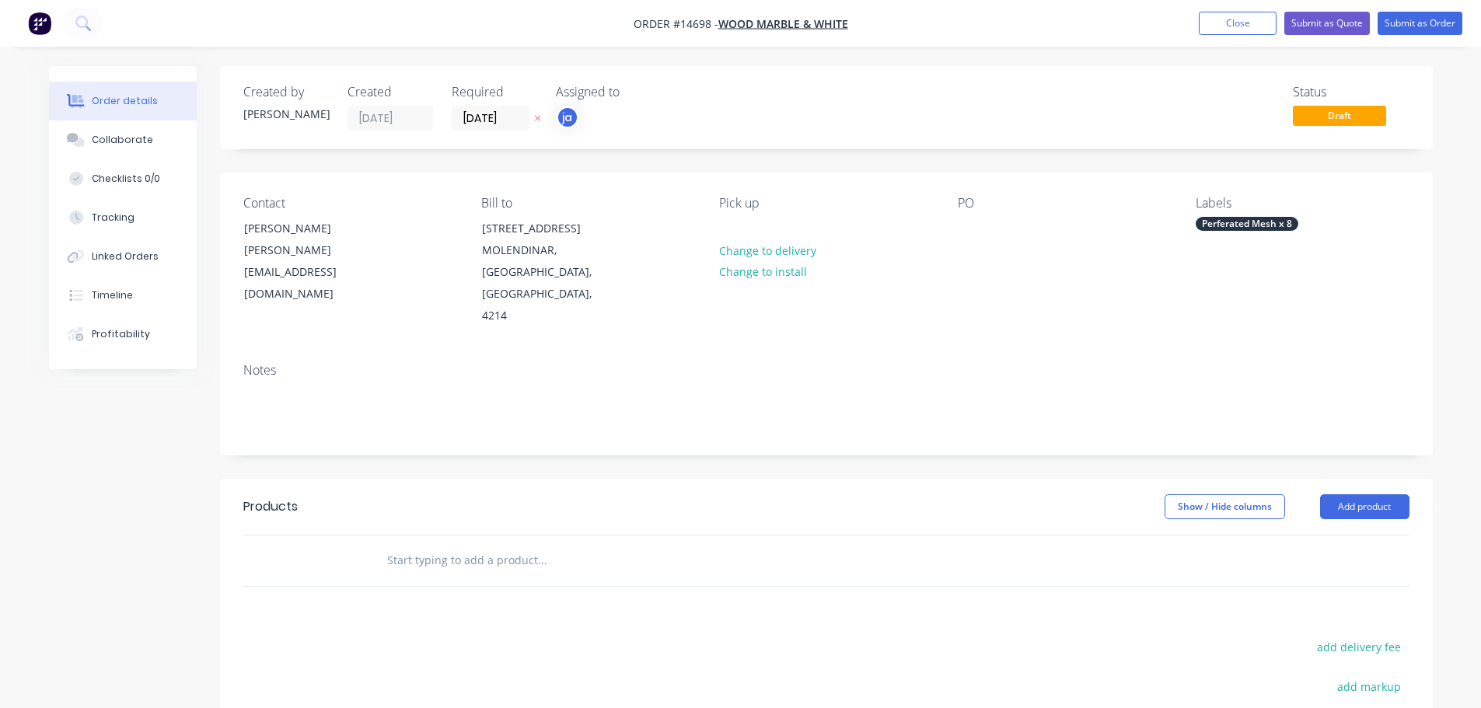
drag, startPoint x: 443, startPoint y: 567, endPoint x: 438, endPoint y: 553, distance: 14.7
click at [442, 564] on div "Products Show / Hide columns Add product add delivery fee add markup add discou…" at bounding box center [826, 719] width 1212 height 481
click at [438, 553] on input "text" at bounding box center [541, 560] width 311 height 31
paste input "Perferated Mesh x 8"
type input "Perforated Mesh x 8"
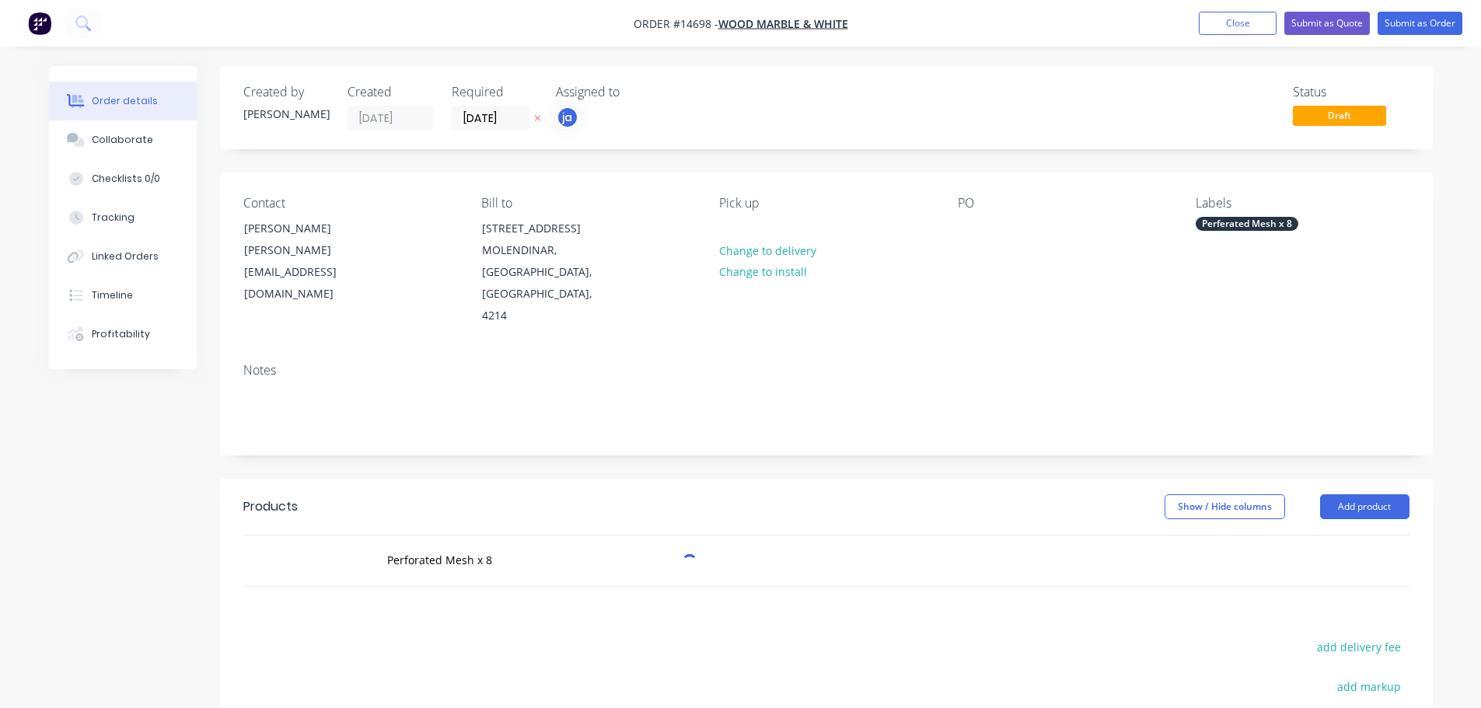
drag, startPoint x: 571, startPoint y: 602, endPoint x: 689, endPoint y: 471, distance: 175.6
click at [572, 598] on div "Products Show / Hide columns Add product Perforated Mesh x 8 add delivery fee a…" at bounding box center [826, 719] width 1212 height 481
click at [1402, 26] on button "Submit as Order" at bounding box center [1419, 23] width 85 height 23
